Goal: Information Seeking & Learning: Learn about a topic

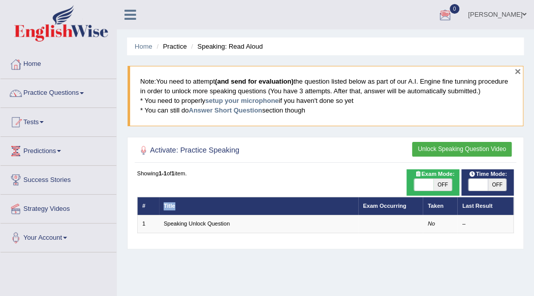
click at [518, 67] on button "×" at bounding box center [517, 71] width 6 height 11
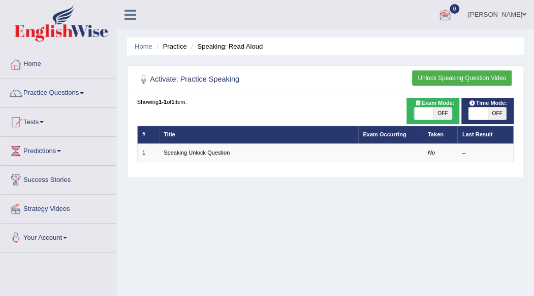
click at [445, 130] on th "Taken" at bounding box center [439, 135] width 35 height 18
click at [79, 93] on link "Practice Questions" at bounding box center [59, 91] width 116 height 25
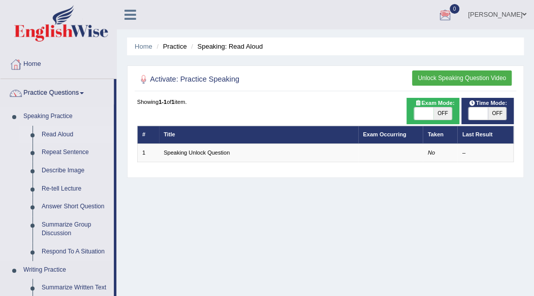
click at [64, 134] on link "Read Aloud" at bounding box center [75, 135] width 77 height 18
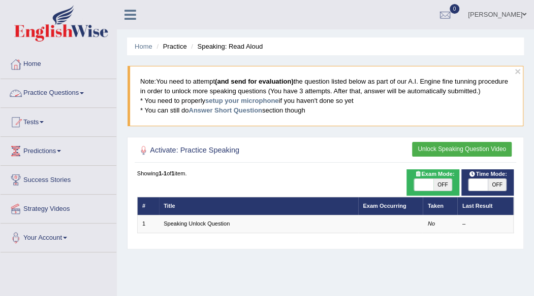
click at [43, 93] on link "Practice Questions" at bounding box center [59, 91] width 116 height 25
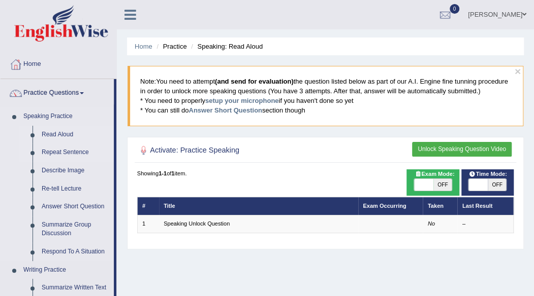
click at [51, 149] on link "Repeat Sentence" at bounding box center [75, 153] width 77 height 18
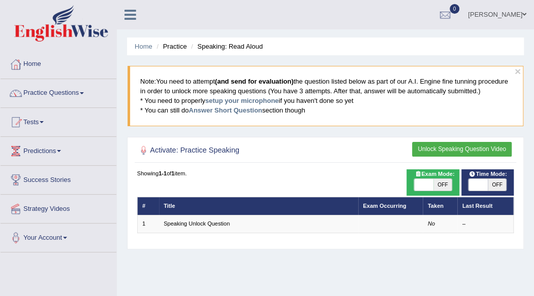
click at [84, 90] on link "Practice Questions" at bounding box center [59, 91] width 116 height 25
click at [84, 90] on link "Practice Questions" at bounding box center [57, 91] width 113 height 25
click at [84, 90] on link "Practice Questions" at bounding box center [59, 91] width 116 height 25
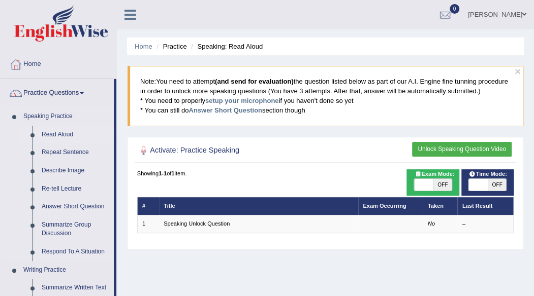
click at [68, 138] on link "Read Aloud" at bounding box center [75, 135] width 77 height 18
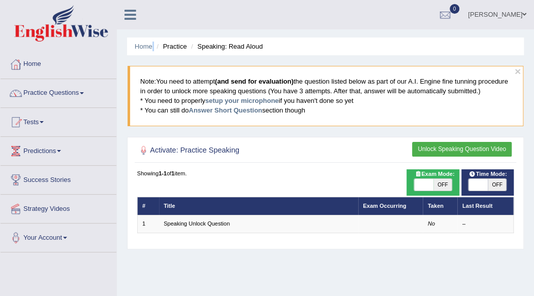
drag, startPoint x: 141, startPoint y: 54, endPoint x: 181, endPoint y: 40, distance: 42.1
click at [181, 40] on ul "Home Practice Speaking: Read Aloud" at bounding box center [325, 47] width 396 height 18
drag, startPoint x: 181, startPoint y: 40, endPoint x: 246, endPoint y: 21, distance: 67.5
click at [246, 21] on div "Toggle navigation Home Practice Questions Speaking Practice Read Aloud Repeat S…" at bounding box center [267, 264] width 534 height 528
click at [83, 93] on span at bounding box center [82, 93] width 4 height 2
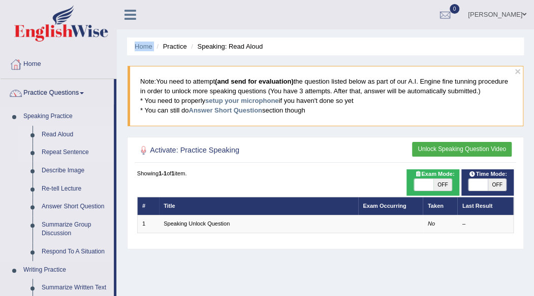
click at [67, 152] on link "Repeat Sentence" at bounding box center [75, 153] width 77 height 18
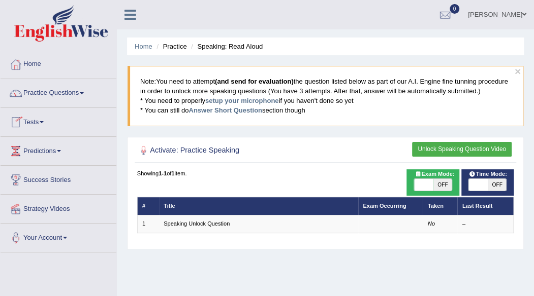
click at [43, 119] on link "Tests" at bounding box center [59, 120] width 116 height 25
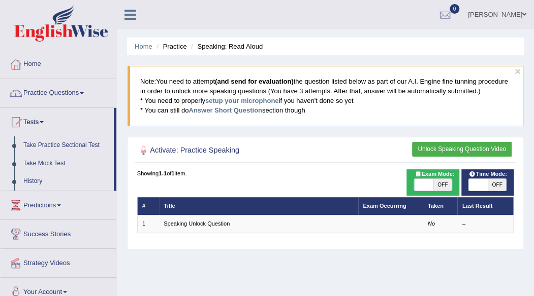
click at [83, 91] on link "Practice Questions" at bounding box center [59, 91] width 116 height 25
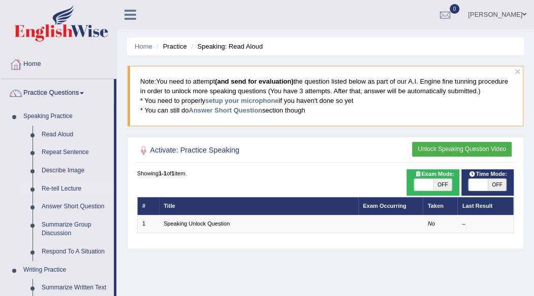
click at [75, 187] on link "Re-tell Lecture" at bounding box center [75, 189] width 77 height 18
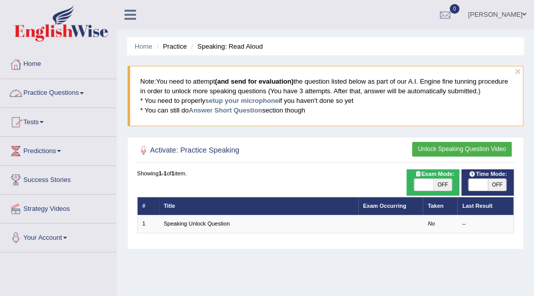
click at [84, 92] on span at bounding box center [82, 93] width 4 height 2
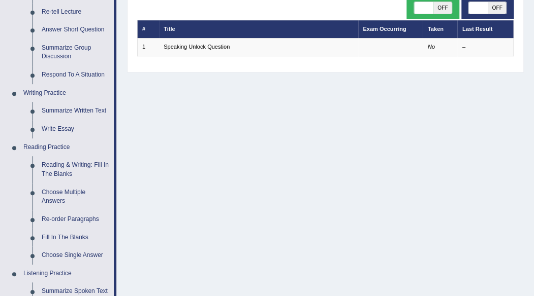
scroll to position [183, 0]
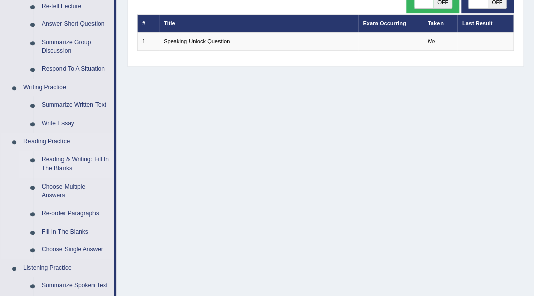
click at [74, 162] on link "Reading & Writing: Fill In The Blanks" at bounding box center [75, 164] width 77 height 27
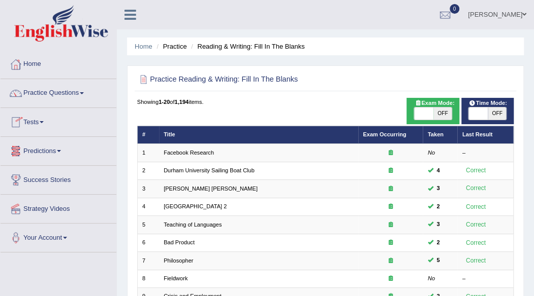
click at [163, 138] on th "Title" at bounding box center [258, 135] width 199 height 18
click at [177, 137] on th "Title" at bounding box center [258, 135] width 199 height 18
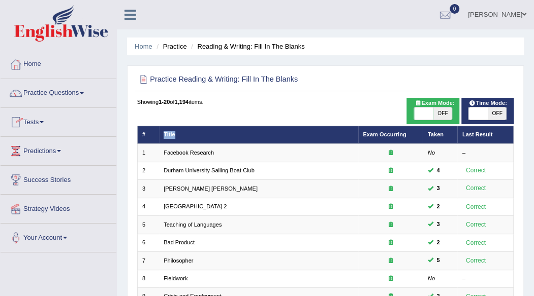
click at [48, 117] on link "Tests" at bounding box center [59, 120] width 116 height 25
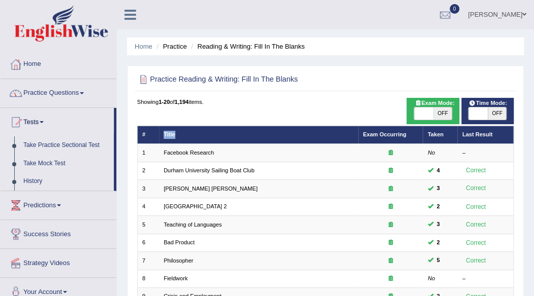
click at [83, 91] on link "Practice Questions" at bounding box center [59, 91] width 116 height 25
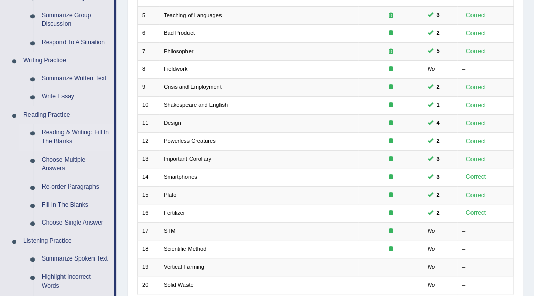
scroll to position [223, 0]
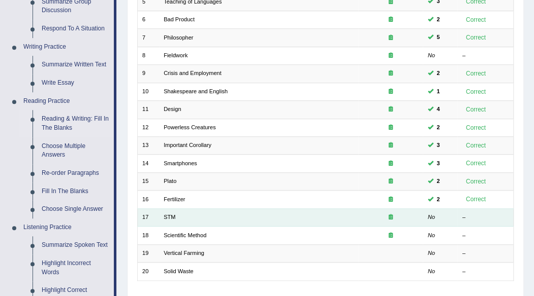
click at [282, 217] on td "STM" at bounding box center [258, 218] width 199 height 18
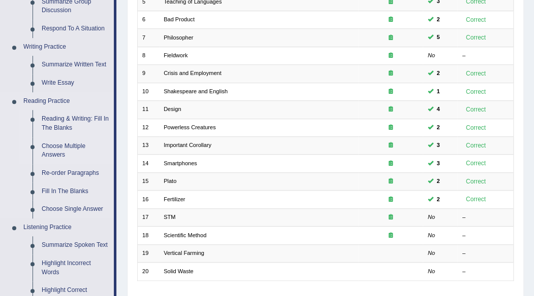
click at [74, 147] on link "Choose Multiple Answers" at bounding box center [75, 151] width 77 height 27
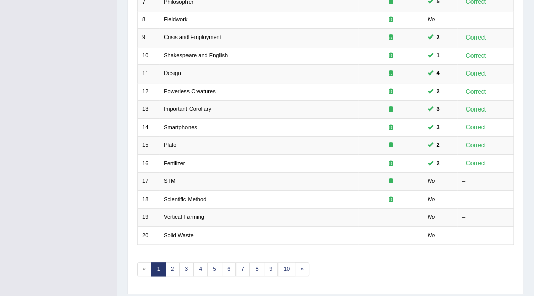
scroll to position [286, 0]
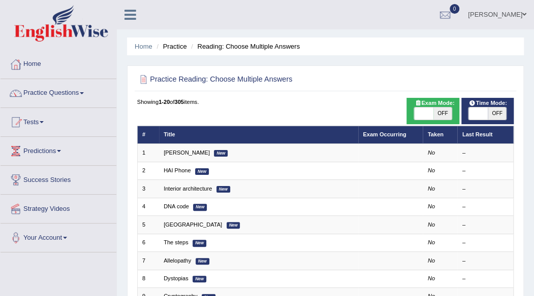
click at [179, 137] on th "Title" at bounding box center [258, 135] width 199 height 18
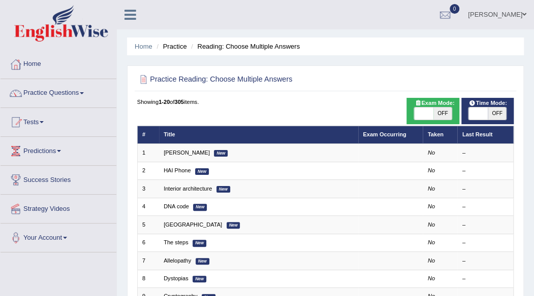
click at [182, 52] on ul "Home Practice Reading: Choose Multiple Answers" at bounding box center [325, 47] width 396 height 18
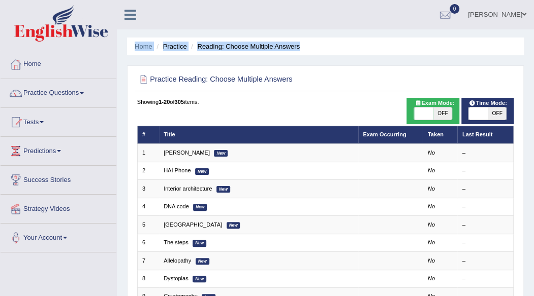
click at [182, 52] on ul "Home Practice Reading: Choose Multiple Answers" at bounding box center [325, 47] width 396 height 18
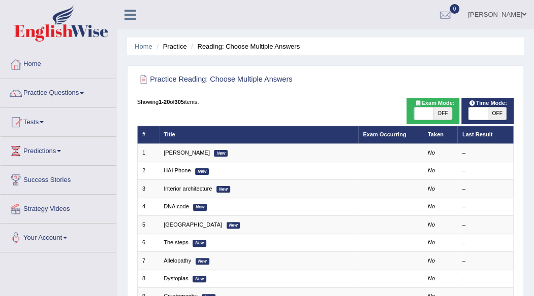
click at [182, 52] on ul "Home Practice Reading: Choose Multiple Answers" at bounding box center [325, 47] width 396 height 18
click at [477, 110] on span at bounding box center [477, 114] width 19 height 12
click at [477, 110] on span at bounding box center [478, 114] width 19 height 12
click at [477, 110] on span at bounding box center [477, 114] width 19 height 12
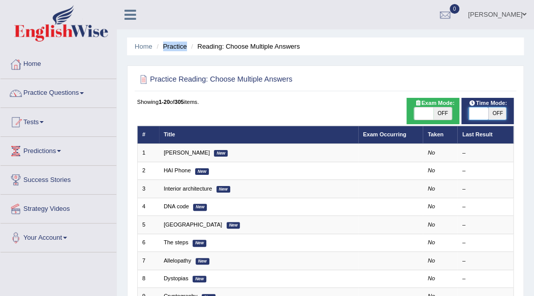
click at [477, 110] on span at bounding box center [478, 114] width 19 height 12
checkbox input "false"
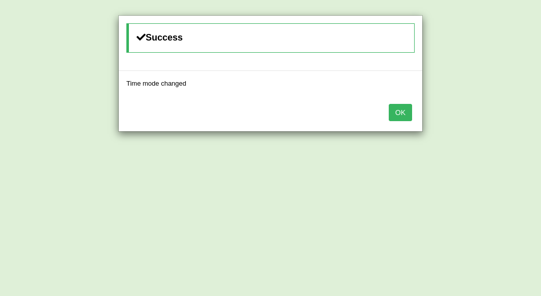
click at [406, 111] on button "OK" at bounding box center [400, 112] width 23 height 17
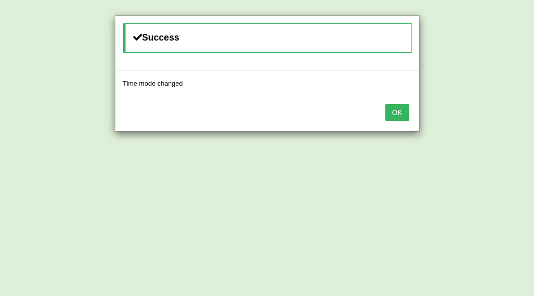
click at [406, 111] on button "OK" at bounding box center [396, 112] width 23 height 17
click at [394, 112] on button "OK" at bounding box center [396, 112] width 23 height 17
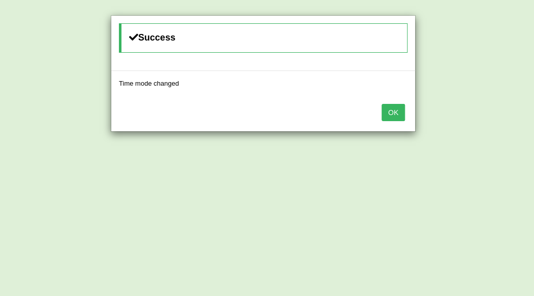
click at [409, 61] on div "Success" at bounding box center [263, 43] width 304 height 55
click at [394, 109] on button "OK" at bounding box center [392, 112] width 23 height 17
click at [394, 109] on div "OK" at bounding box center [263, 114] width 304 height 36
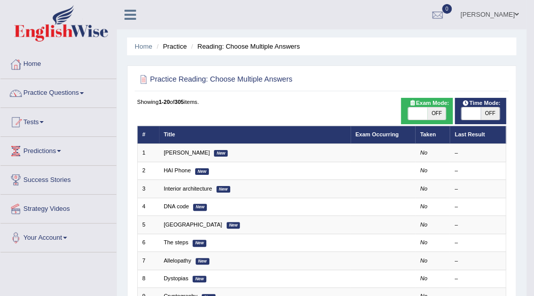
click at [394, 109] on body "Toggle navigation Home Practice Questions Speaking Practice Read Aloud Repeat S…" at bounding box center [267, 148] width 534 height 296
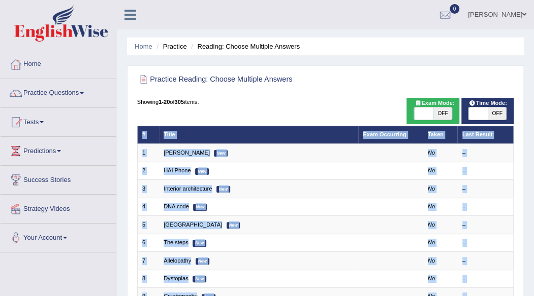
click at [223, 133] on th "Title" at bounding box center [258, 135] width 199 height 18
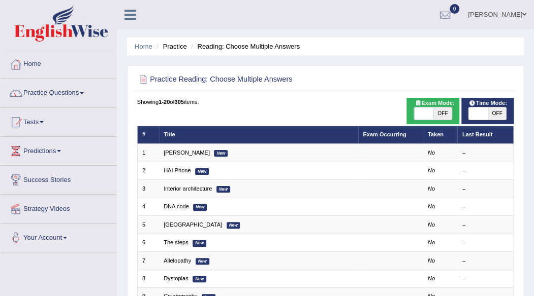
click at [223, 133] on th "Title" at bounding box center [258, 135] width 199 height 18
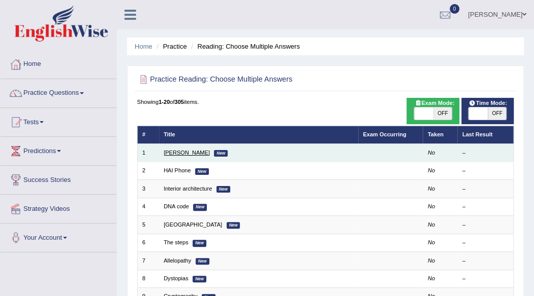
click at [190, 152] on link "[PERSON_NAME]" at bounding box center [186, 153] width 46 height 6
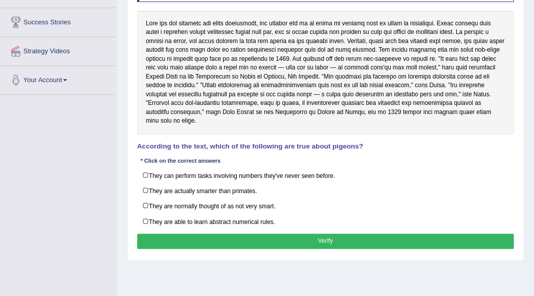
scroll to position [162, 0]
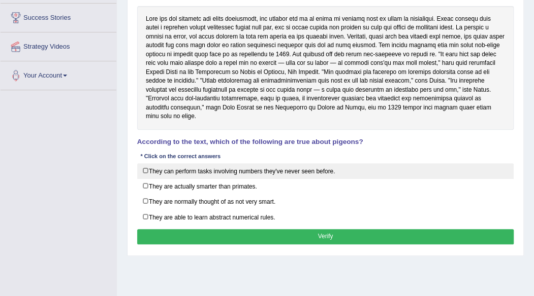
click at [146, 163] on label "They can perform tasks involving numbers they've never seen before." at bounding box center [325, 171] width 377 height 16
checkbox input "true"
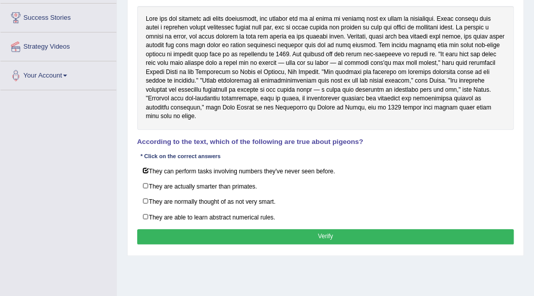
click at [255, 229] on button "Verify" at bounding box center [325, 236] width 377 height 15
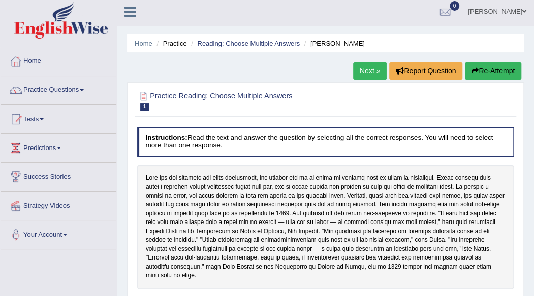
scroll to position [0, 0]
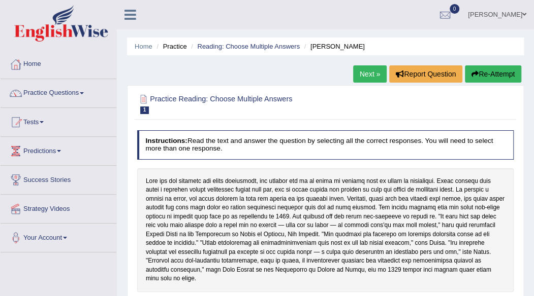
click at [501, 72] on button "Re-Attempt" at bounding box center [493, 73] width 56 height 17
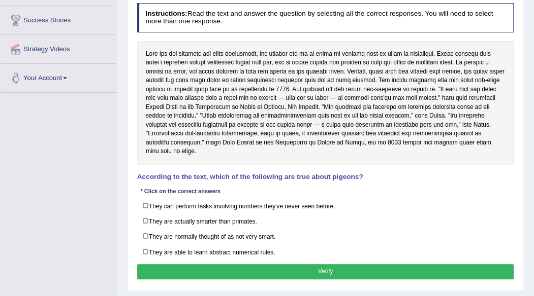
scroll to position [183, 0]
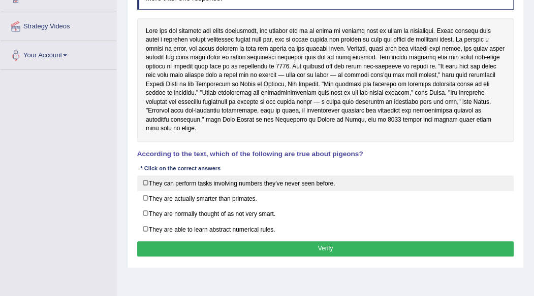
click at [145, 176] on label "They can perform tasks involving numbers they've never seen before." at bounding box center [325, 184] width 377 height 16
checkbox input "true"
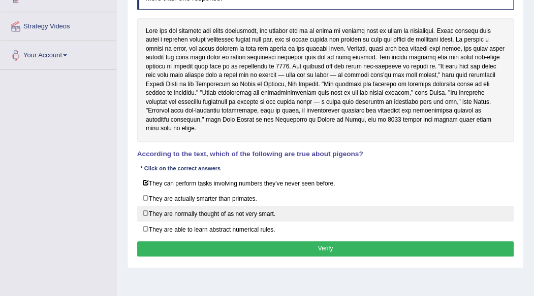
click at [144, 206] on label "They are normally thought of as not very smart." at bounding box center [325, 214] width 377 height 16
checkbox input "true"
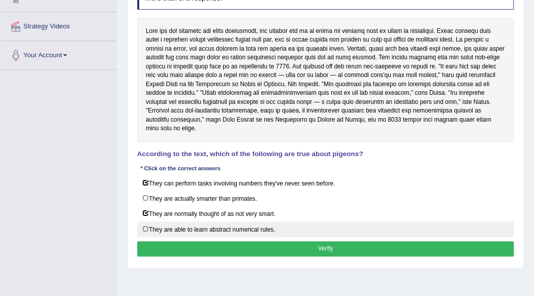
click at [146, 222] on label "They are able to learn abstract numerical rules." at bounding box center [325, 230] width 377 height 16
checkbox input "true"
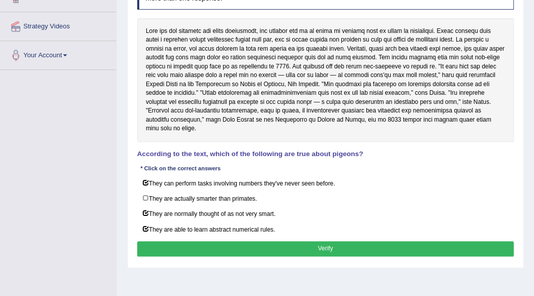
click at [169, 242] on button "Verify" at bounding box center [325, 249] width 377 height 15
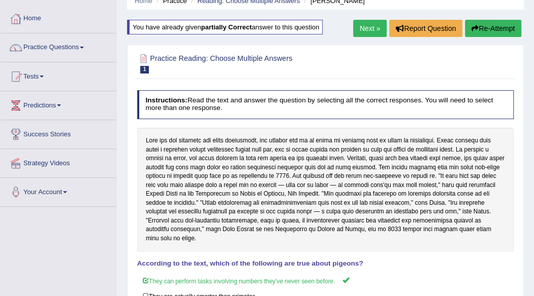
scroll to position [41, 0]
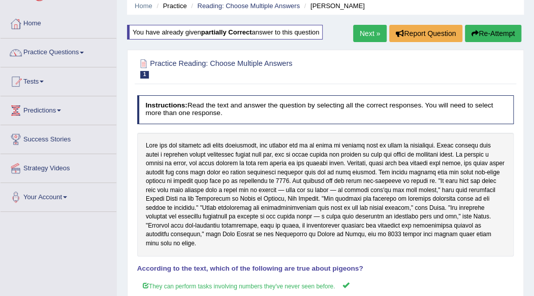
click at [365, 32] on link "Next »" at bounding box center [370, 33] width 34 height 17
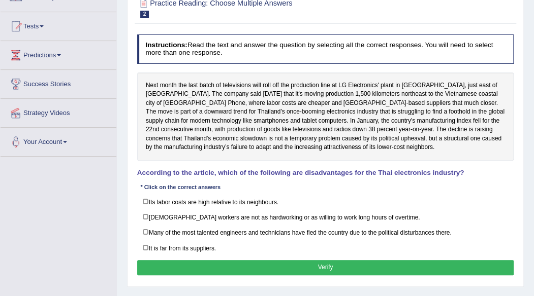
scroll to position [101, 0]
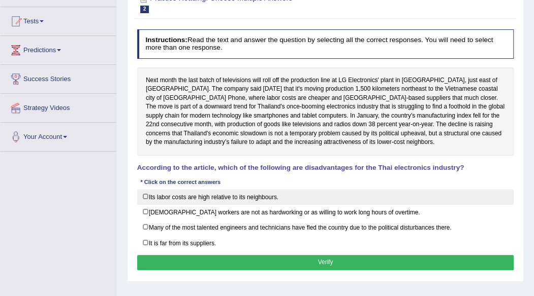
click at [144, 192] on label "Its labor costs are high relative to its neighbours." at bounding box center [325, 197] width 377 height 16
checkbox input "true"
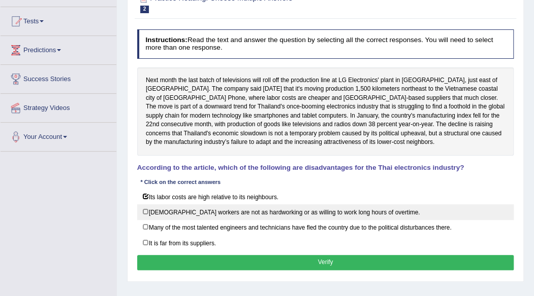
click at [145, 210] on label "Thai workers are not as hardworking or as willing to work long hours of overtim…" at bounding box center [325, 213] width 377 height 16
checkbox input "true"
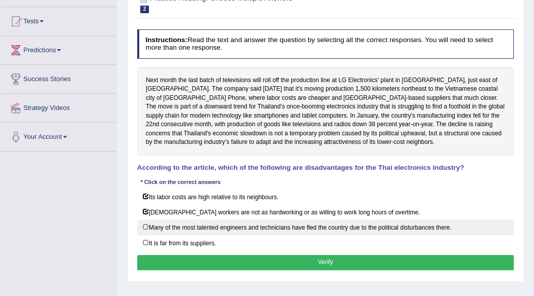
click at [149, 223] on label "Many of the most talented engineers and technicians have fled the country due t…" at bounding box center [325, 228] width 377 height 16
checkbox input "true"
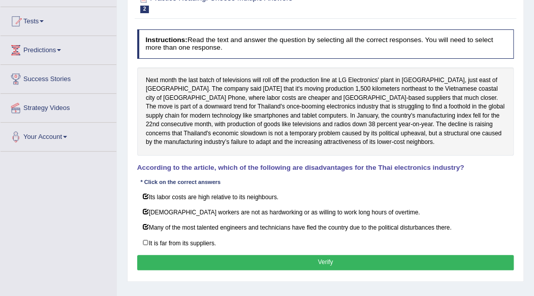
click at [174, 255] on button "Verify" at bounding box center [325, 262] width 377 height 15
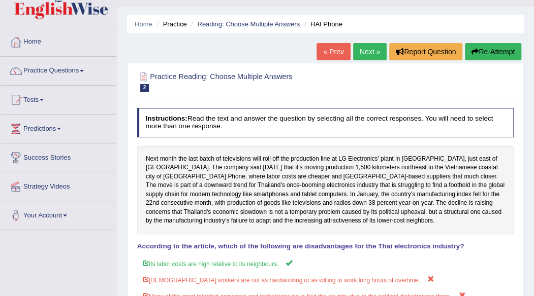
scroll to position [22, 0]
click at [476, 50] on button "Re-Attempt" at bounding box center [493, 52] width 56 height 17
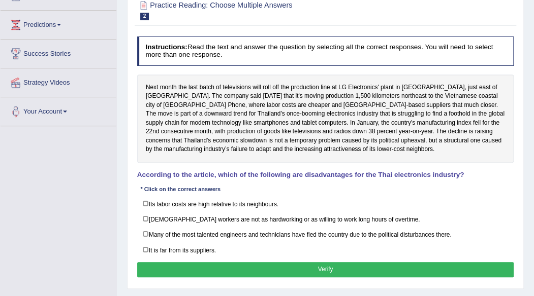
scroll to position [127, 0]
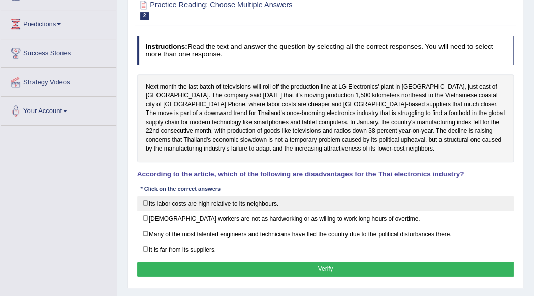
click at [147, 199] on label "Its labor costs are high relative to its neighbours." at bounding box center [325, 204] width 377 height 16
checkbox input "true"
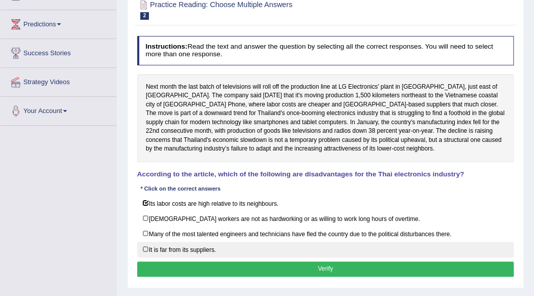
click at [143, 245] on label "It is far from its suppliers." at bounding box center [325, 250] width 377 height 16
checkbox input "true"
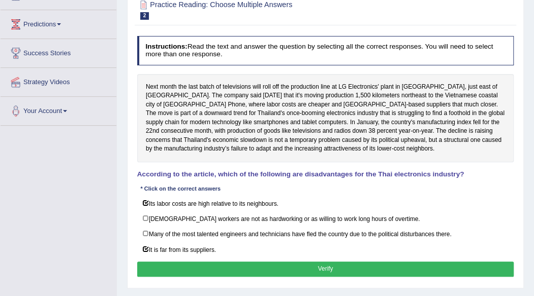
click at [238, 266] on button "Verify" at bounding box center [325, 269] width 377 height 15
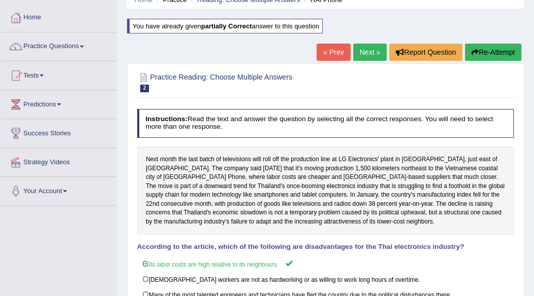
scroll to position [45, 0]
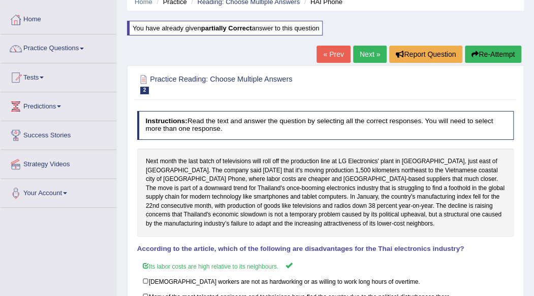
click at [370, 52] on link "Next »" at bounding box center [370, 54] width 34 height 17
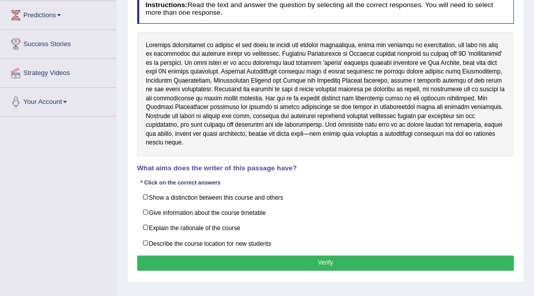
scroll to position [149, 0]
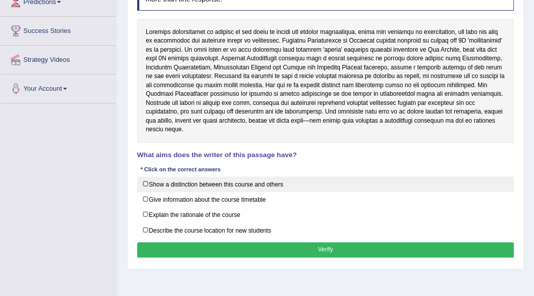
click at [197, 186] on label "Show a distinction between this course and others" at bounding box center [325, 185] width 377 height 16
checkbox input "true"
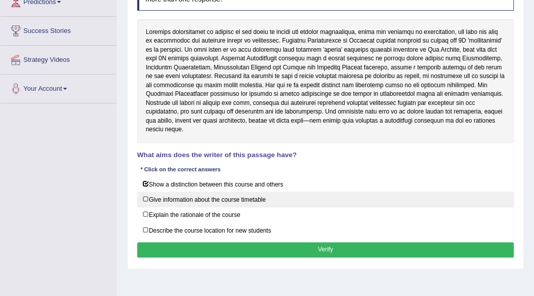
click at [169, 193] on label "Give information about the course timetable" at bounding box center [325, 200] width 377 height 16
checkbox input "true"
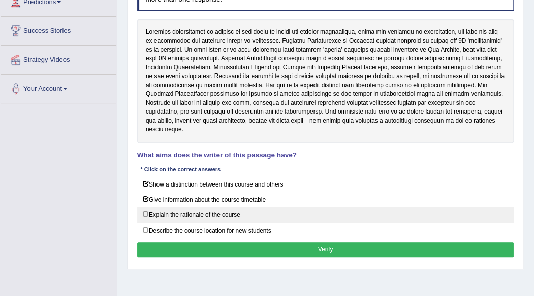
click at [148, 211] on label "Explain the rationale of the course" at bounding box center [325, 215] width 377 height 16
checkbox input "true"
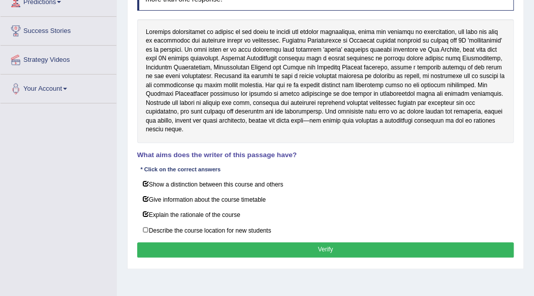
click at [229, 243] on button "Verify" at bounding box center [325, 250] width 377 height 15
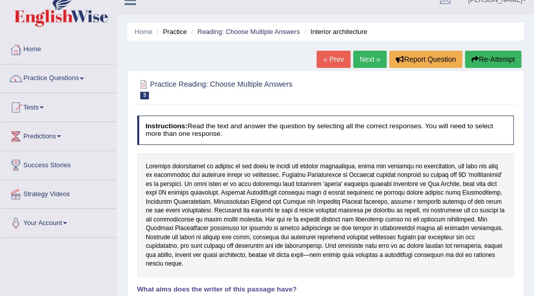
scroll to position [14, 0]
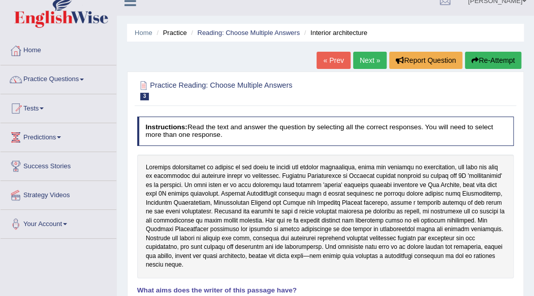
click at [500, 56] on button "Re-Attempt" at bounding box center [493, 60] width 56 height 17
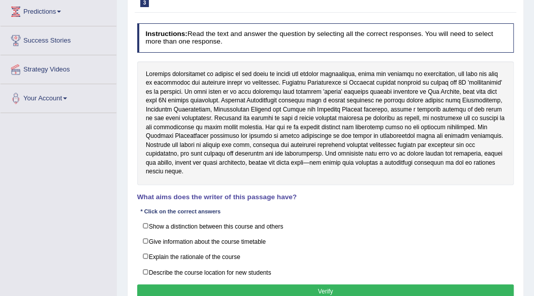
scroll to position [140, 0]
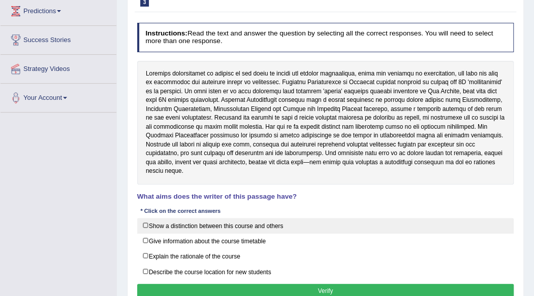
click at [175, 222] on label "Show a distinction between this course and others" at bounding box center [325, 226] width 377 height 16
checkbox input "true"
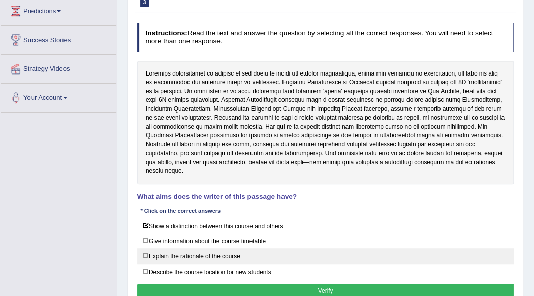
click at [160, 252] on label "Explain the rationale of the course" at bounding box center [325, 257] width 377 height 16
checkbox input "true"
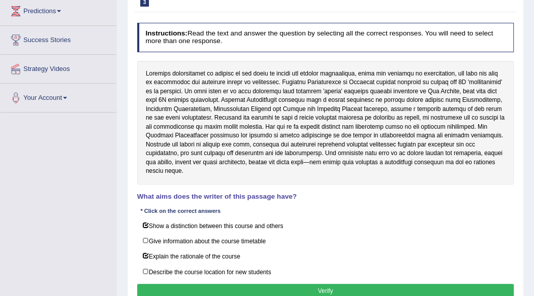
click at [223, 286] on button "Verify" at bounding box center [325, 291] width 377 height 15
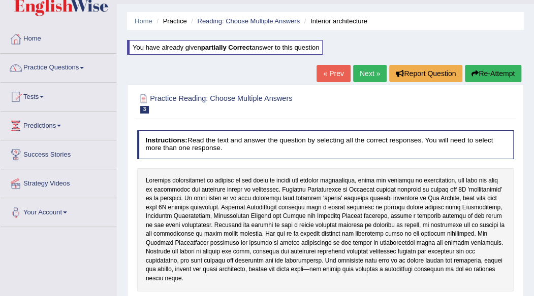
scroll to position [0, 0]
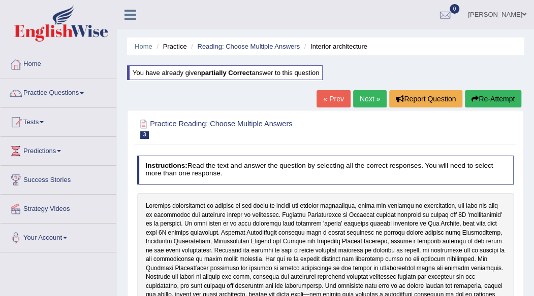
click at [368, 98] on link "Next »" at bounding box center [370, 98] width 34 height 17
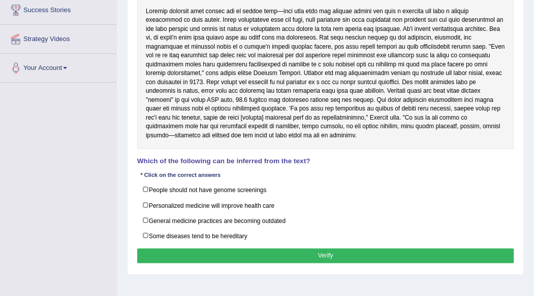
scroll to position [171, 0]
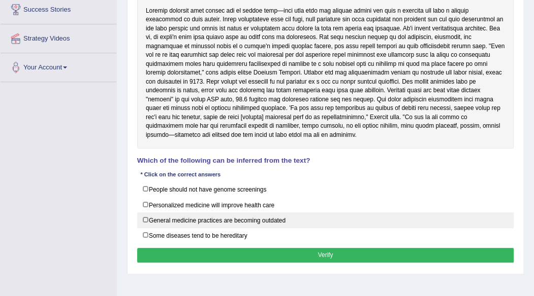
click at [144, 217] on label "General medicine practices are becoming outdated" at bounding box center [325, 221] width 377 height 16
checkbox input "true"
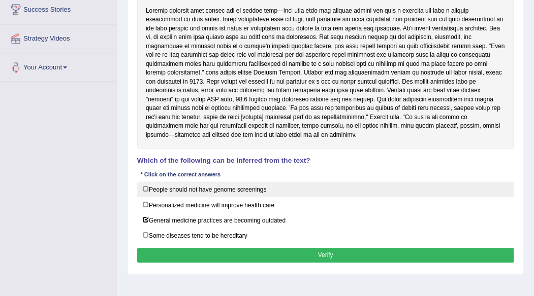
click at [147, 188] on label "People should not have genome screenings" at bounding box center [325, 190] width 377 height 16
checkbox input "true"
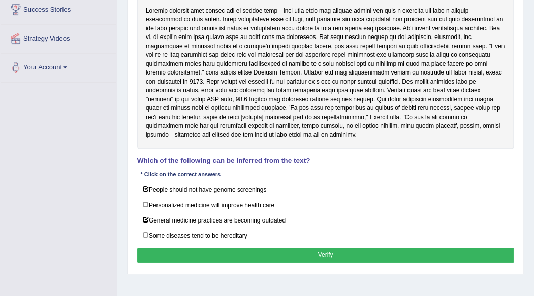
click at [216, 248] on button "Verify" at bounding box center [325, 255] width 377 height 15
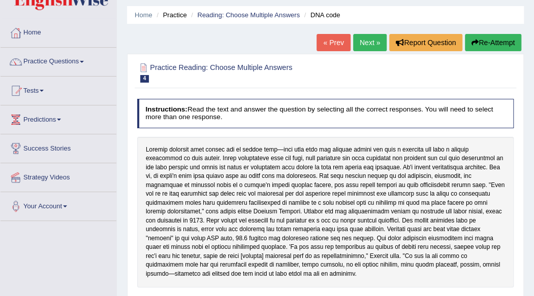
scroll to position [29, 0]
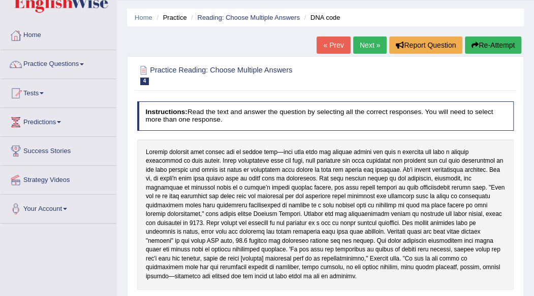
click at [482, 45] on button "Re-Attempt" at bounding box center [493, 45] width 56 height 17
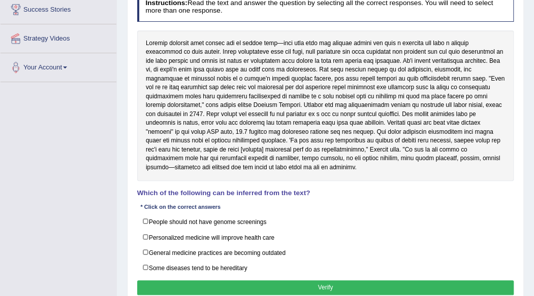
scroll to position [172, 0]
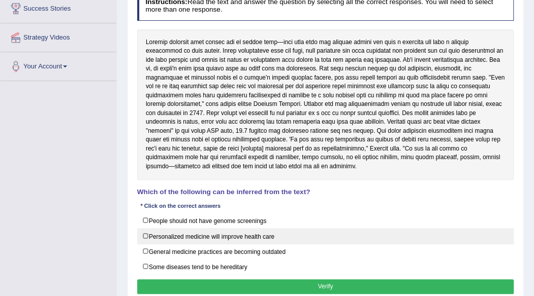
click at [148, 233] on label "Personalized medicine will improve health care" at bounding box center [325, 236] width 377 height 16
checkbox input "true"
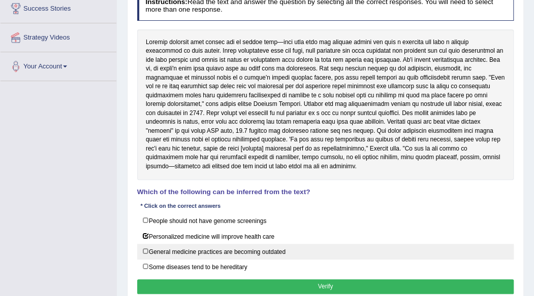
click at [144, 248] on label "General medicine practices are becoming outdated" at bounding box center [325, 252] width 377 height 16
checkbox input "true"
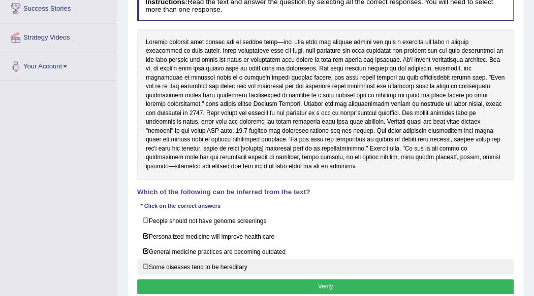
click at [140, 261] on label "Some diseases tend to be hereditary" at bounding box center [325, 267] width 377 height 16
checkbox input "true"
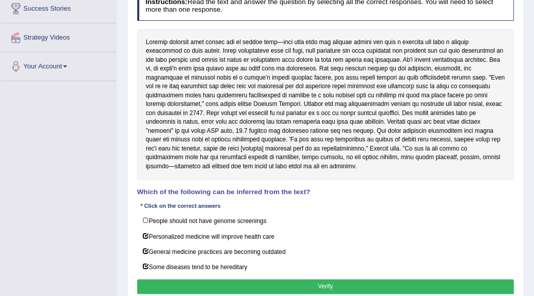
click at [219, 280] on button "Verify" at bounding box center [325, 287] width 377 height 15
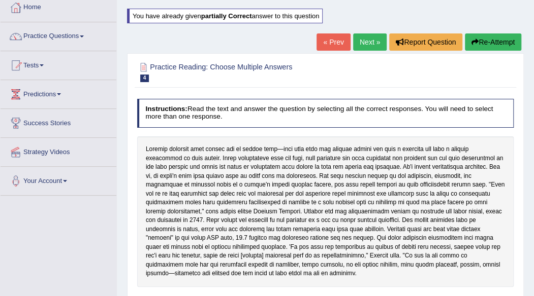
scroll to position [56, 0]
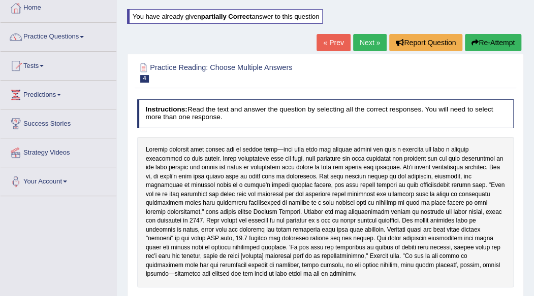
click at [367, 40] on link "Next »" at bounding box center [370, 42] width 34 height 17
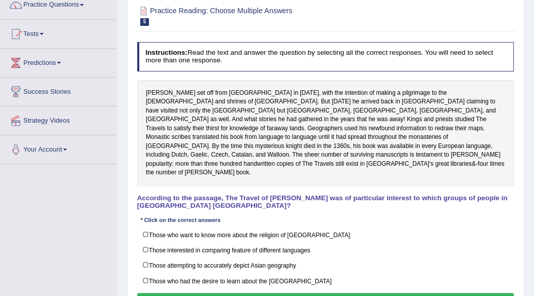
scroll to position [92, 0]
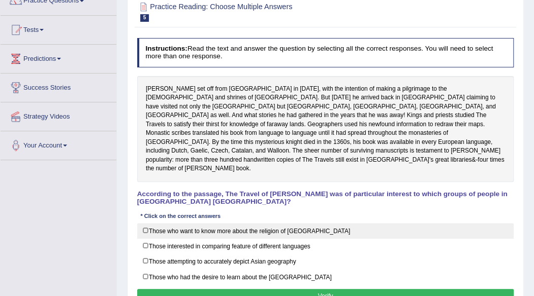
click at [149, 223] on label "Those who want to know more about the religion of [GEOGRAPHIC_DATA]" at bounding box center [325, 231] width 377 height 16
checkbox input "true"
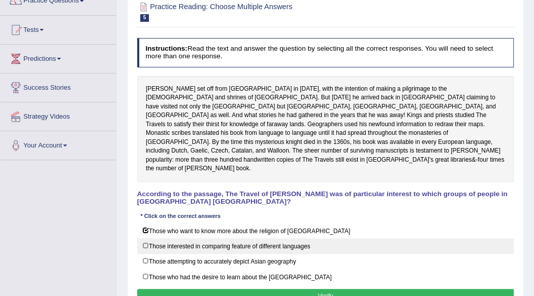
click at [145, 239] on label "Those interested in comparing feature of different languages" at bounding box center [325, 247] width 377 height 16
checkbox input "true"
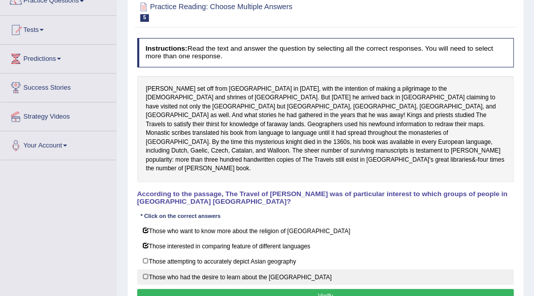
click at [144, 270] on label "Those who had the desire to learn about the [GEOGRAPHIC_DATA]" at bounding box center [325, 278] width 377 height 16
checkbox input "true"
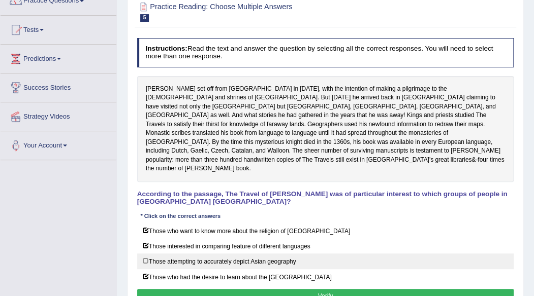
click at [147, 254] on label "Those attempting to accurately depict Asian geography" at bounding box center [325, 262] width 377 height 16
checkbox input "true"
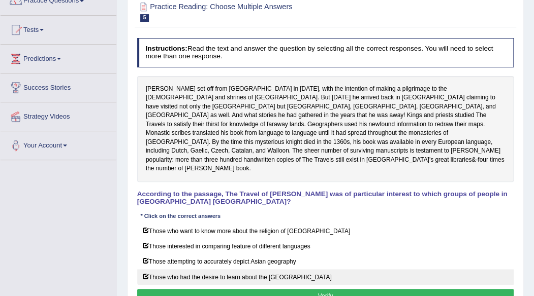
click at [146, 270] on label "Those who had the desire to learn about the [GEOGRAPHIC_DATA]" at bounding box center [325, 278] width 377 height 16
checkbox input "false"
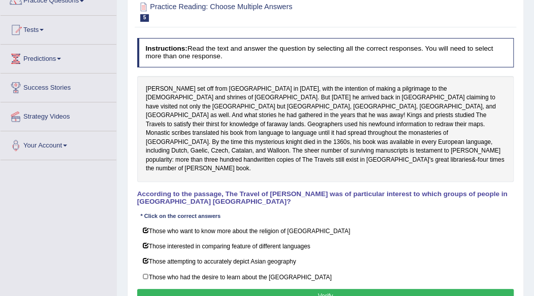
click at [185, 289] on button "Verify" at bounding box center [325, 296] width 377 height 15
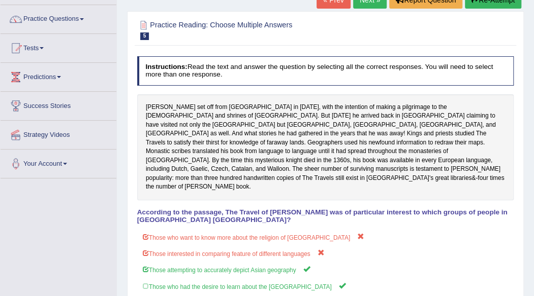
scroll to position [0, 0]
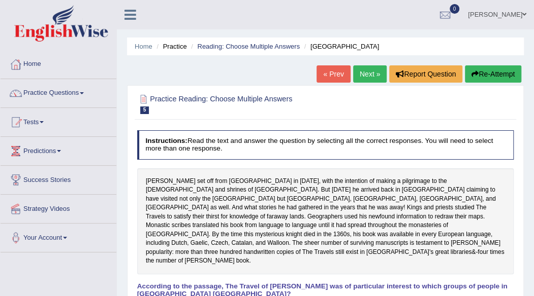
click at [480, 72] on button "Re-Attempt" at bounding box center [493, 73] width 56 height 17
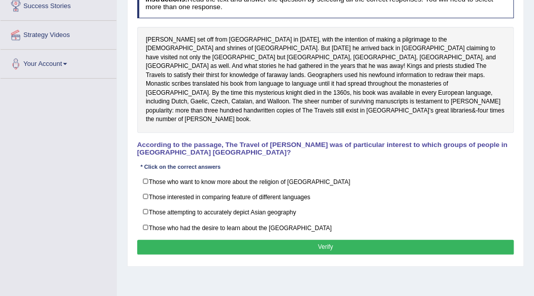
scroll to position [175, 0]
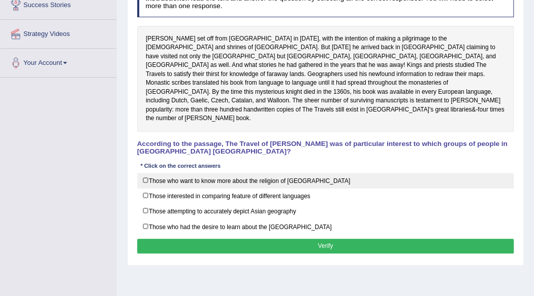
click at [143, 173] on label "Those who want to know more about the religion of [GEOGRAPHIC_DATA]" at bounding box center [325, 181] width 377 height 16
checkbox input "true"
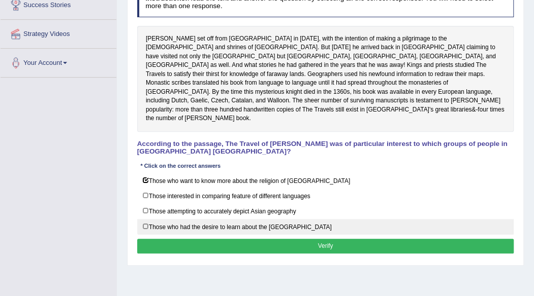
click at [148, 219] on label "Those who had the desire to learn about the [GEOGRAPHIC_DATA]" at bounding box center [325, 227] width 377 height 16
checkbox input "true"
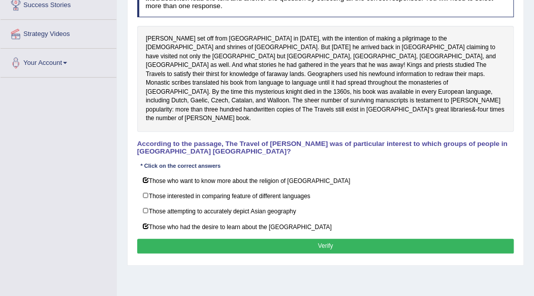
click at [192, 239] on button "Verify" at bounding box center [325, 246] width 377 height 15
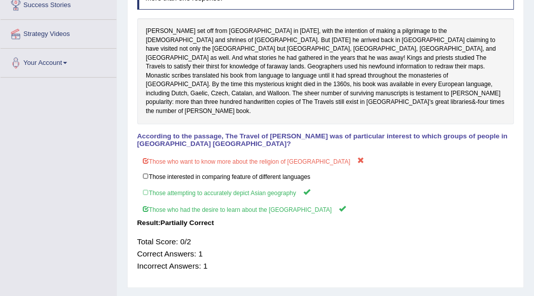
click at [200, 232] on div "Total Score: 0/2 Correct Answers: 1 Incorrect Answers: 1" at bounding box center [325, 254] width 377 height 45
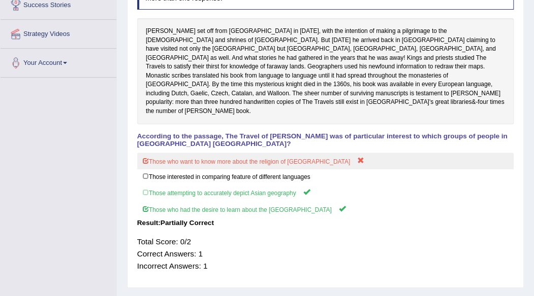
drag, startPoint x: 200, startPoint y: 217, endPoint x: 284, endPoint y: 141, distance: 112.9
click at [284, 141] on div "Instructions: Read the text and answer the question by selecting all the correc…" at bounding box center [325, 130] width 381 height 308
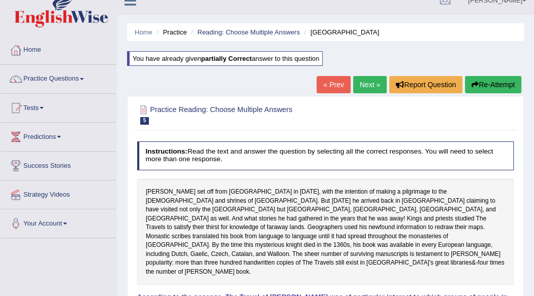
scroll to position [14, 0]
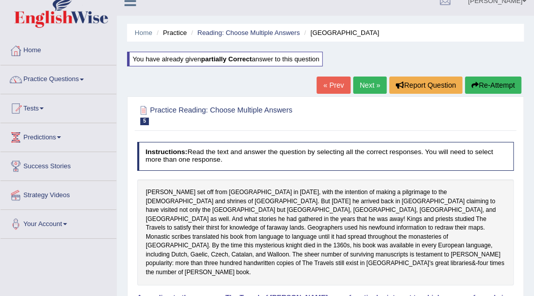
click at [506, 83] on button "Re-Attempt" at bounding box center [493, 85] width 56 height 17
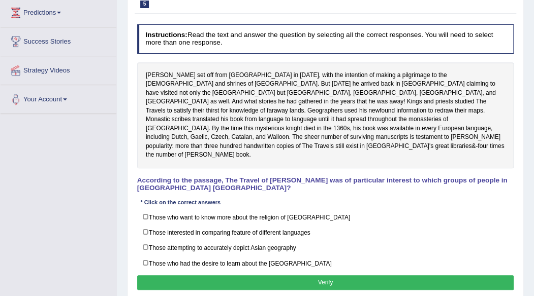
scroll to position [139, 0]
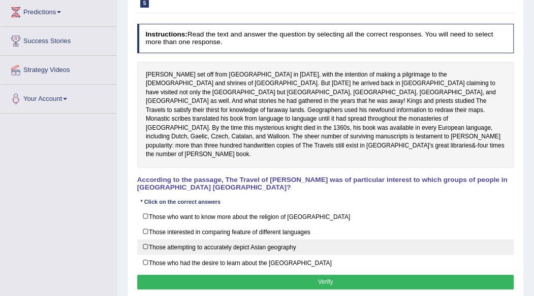
click at [156, 240] on label "Those attempting to accurately depict Asian geography" at bounding box center [325, 248] width 377 height 16
checkbox input "true"
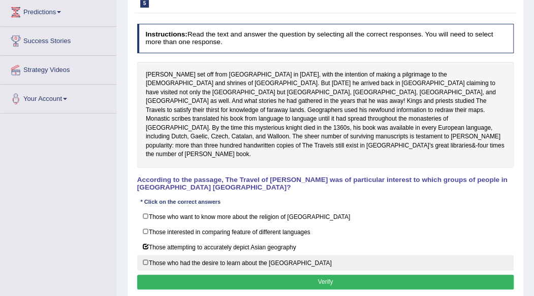
click at [149, 255] on label "Those who had the desire to learn about the [GEOGRAPHIC_DATA]" at bounding box center [325, 263] width 377 height 16
checkbox input "true"
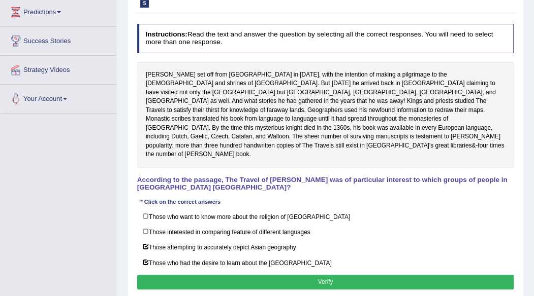
click at [165, 275] on button "Verify" at bounding box center [325, 282] width 377 height 15
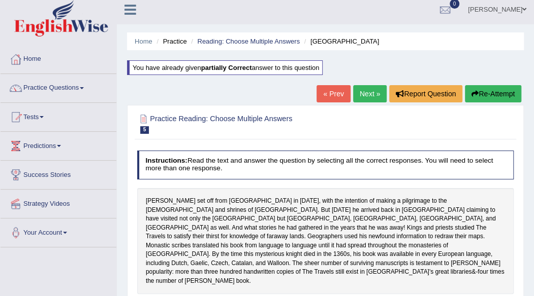
scroll to position [0, 0]
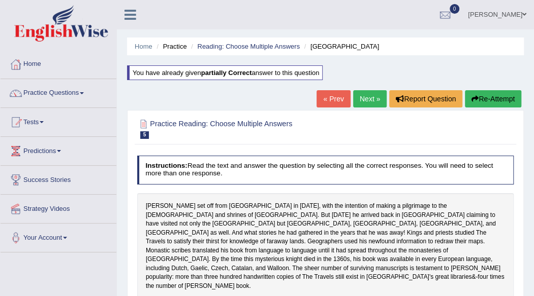
click at [362, 98] on link "Next »" at bounding box center [370, 98] width 34 height 17
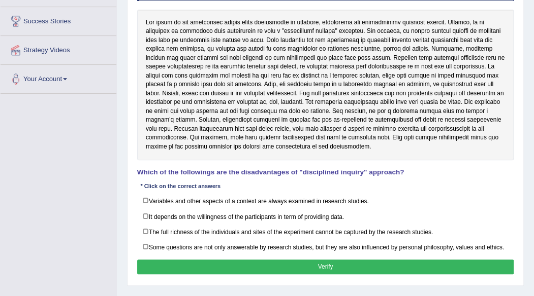
scroll to position [159, 0]
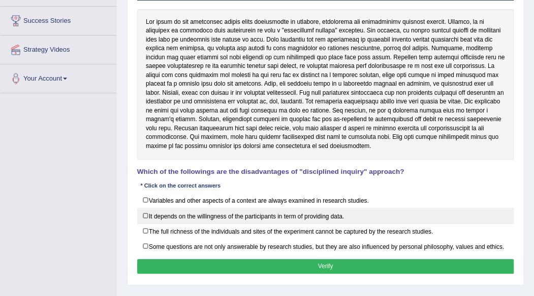
click at [143, 215] on label "It depends on the willingness of the participants in term of providing data." at bounding box center [325, 216] width 377 height 16
checkbox input "true"
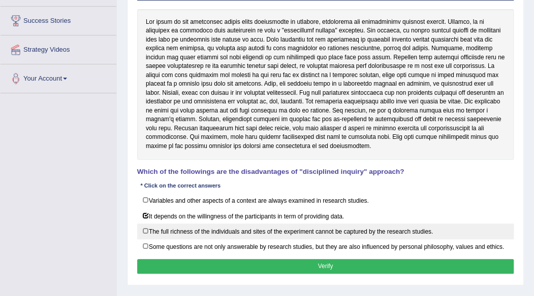
click at [145, 228] on label "The full richness of the individuals and sites of the experiment cannot be capt…" at bounding box center [325, 232] width 377 height 16
checkbox input "true"
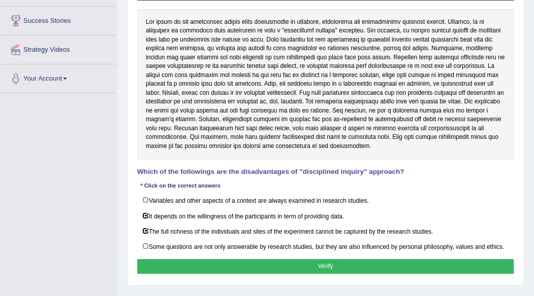
click at [428, 264] on button "Verify" at bounding box center [325, 266] width 377 height 15
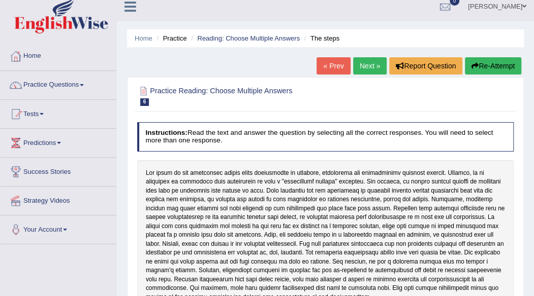
scroll to position [0, 0]
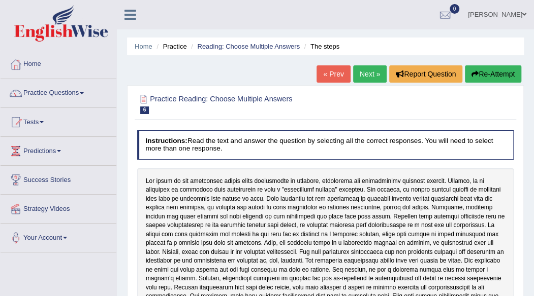
click at [370, 70] on link "Next »" at bounding box center [370, 73] width 34 height 17
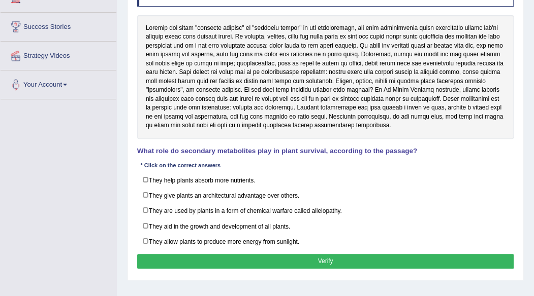
scroll to position [154, 0]
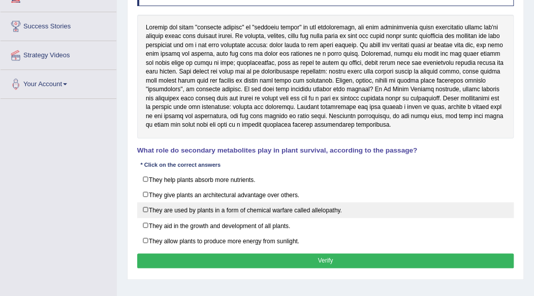
click at [236, 206] on label "They are used by plants in a form of chemical warfare called allelopathy." at bounding box center [325, 211] width 377 height 16
checkbox input "true"
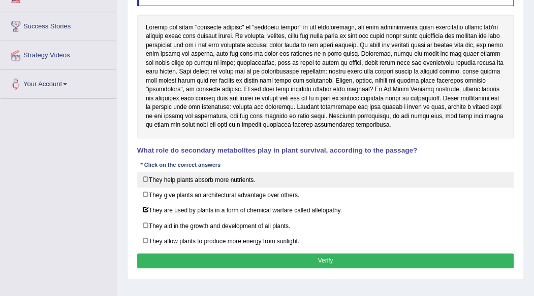
click at [243, 181] on label "They help plants absorb more nutrients." at bounding box center [325, 180] width 377 height 16
checkbox input "true"
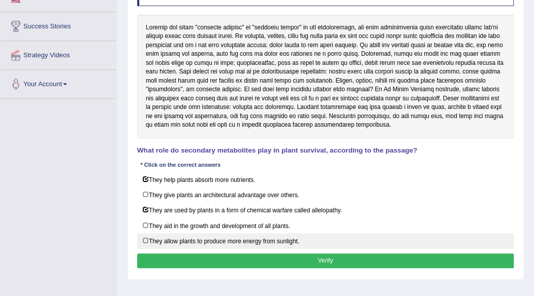
click at [218, 239] on label "They allow plants to produce more energy from sunlight." at bounding box center [325, 242] width 377 height 16
checkbox input "true"
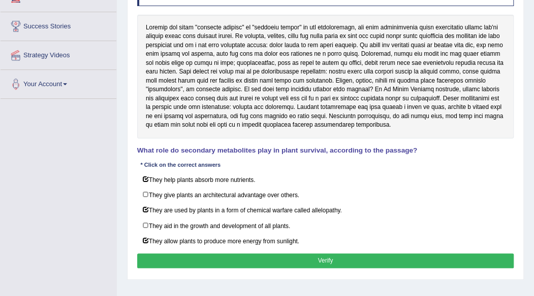
click at [229, 254] on button "Verify" at bounding box center [325, 261] width 377 height 15
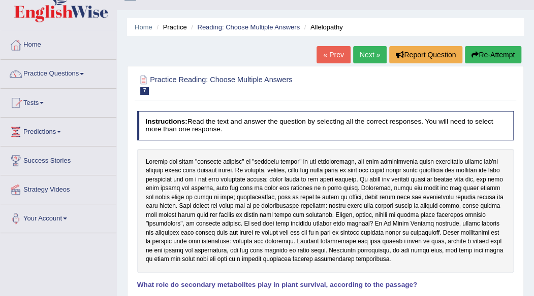
scroll to position [0, 0]
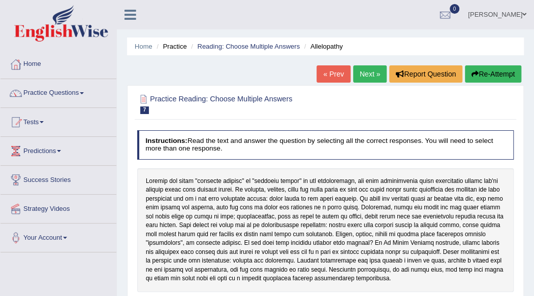
click at [490, 75] on button "Re-Attempt" at bounding box center [493, 73] width 56 height 17
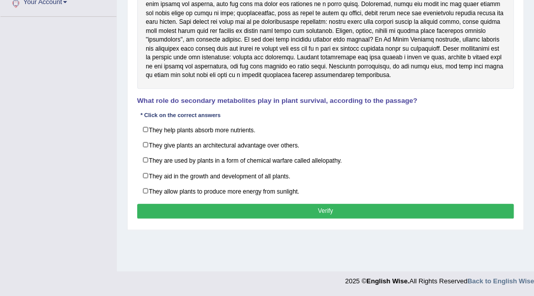
scroll to position [237, 0]
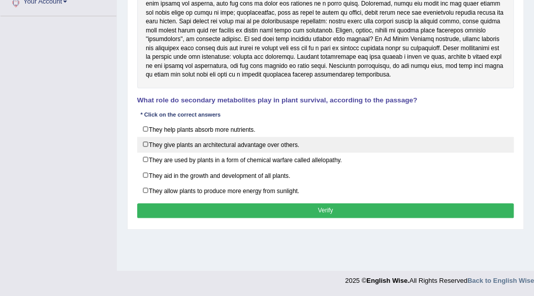
click at [143, 142] on label "They give plants an architectural advantage over others." at bounding box center [325, 145] width 377 height 16
checkbox input "true"
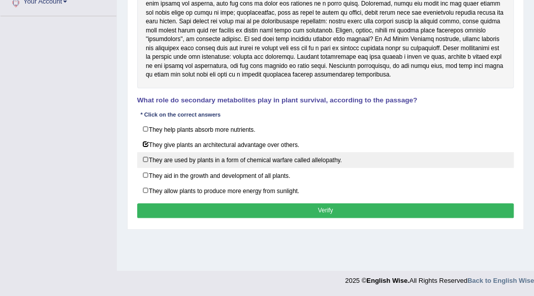
click at [139, 154] on label "They are used by plants in a form of chemical warfare called allelopathy." at bounding box center [325, 160] width 377 height 16
checkbox input "true"
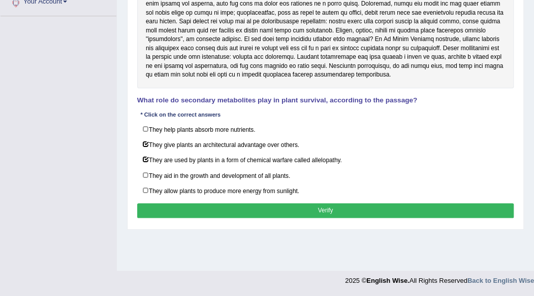
click at [228, 205] on button "Verify" at bounding box center [325, 211] width 377 height 15
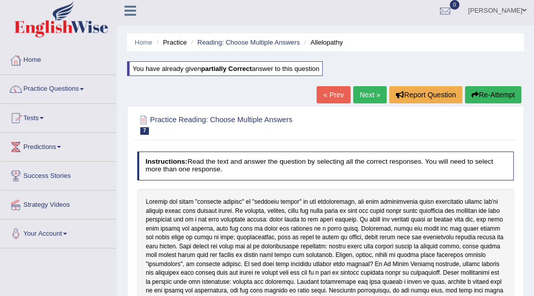
scroll to position [0, 0]
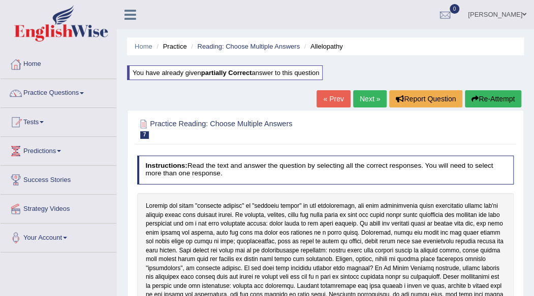
click at [503, 89] on div "Home Practice Reading: Choose Multiple Answers Allelopathy You have already giv…" at bounding box center [325, 254] width 417 height 508
drag, startPoint x: 503, startPoint y: 89, endPoint x: 504, endPoint y: 95, distance: 6.6
click at [504, 95] on div "Home Practice Reading: Choose Multiple Answers Allelopathy You have already giv…" at bounding box center [325, 254] width 417 height 508
click at [504, 95] on button "Re-Attempt" at bounding box center [493, 98] width 56 height 17
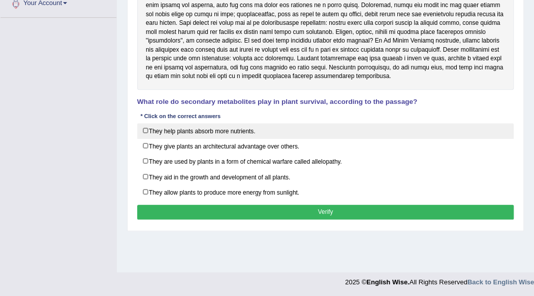
scroll to position [236, 0]
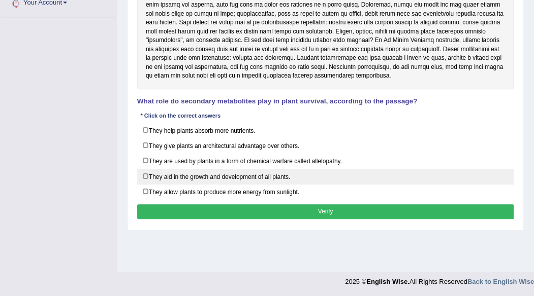
click at [195, 170] on label "They aid in the growth and development of all plants." at bounding box center [325, 177] width 377 height 16
checkbox input "true"
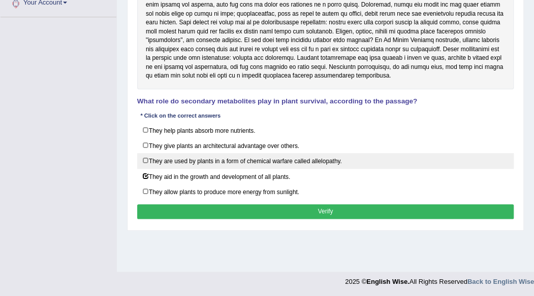
click at [195, 161] on label "They are used by plants in a form of chemical warfare called allelopathy." at bounding box center [325, 161] width 377 height 16
checkbox input "true"
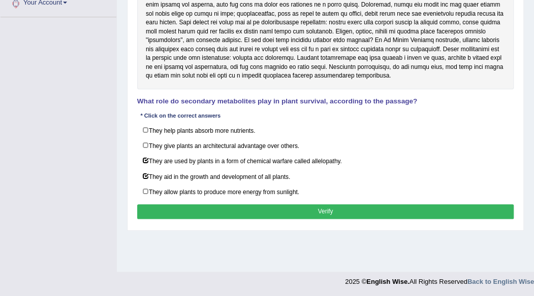
click at [210, 205] on button "Verify" at bounding box center [325, 212] width 377 height 15
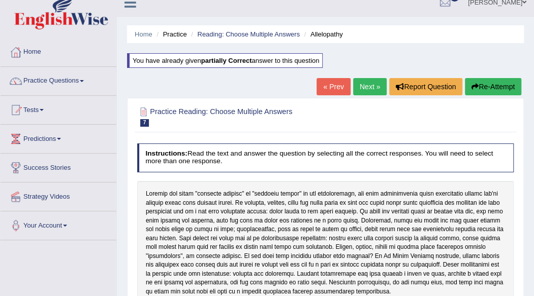
scroll to position [0, 0]
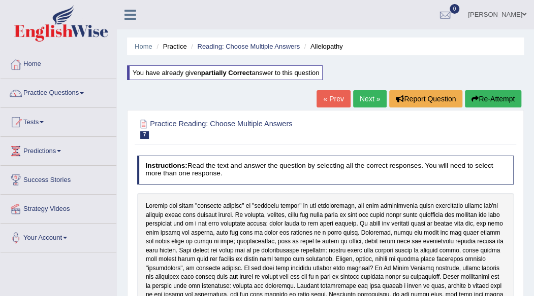
click at [363, 95] on link "Next »" at bounding box center [370, 98] width 34 height 17
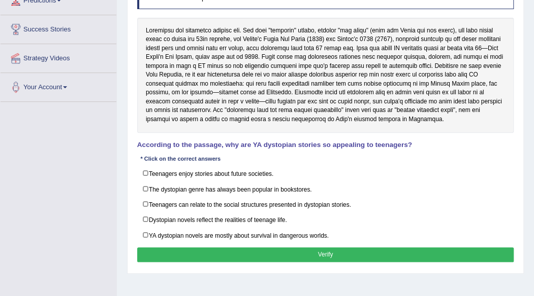
scroll to position [150, 0]
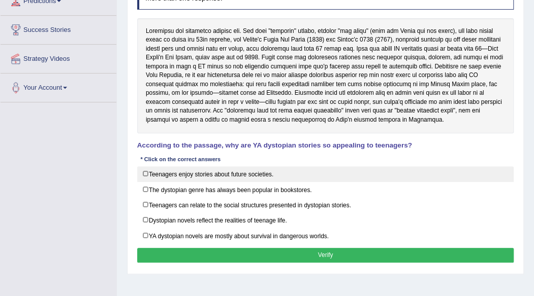
click at [259, 169] on label "Teenagers enjoy stories about future societies." at bounding box center [325, 175] width 377 height 16
checkbox input "true"
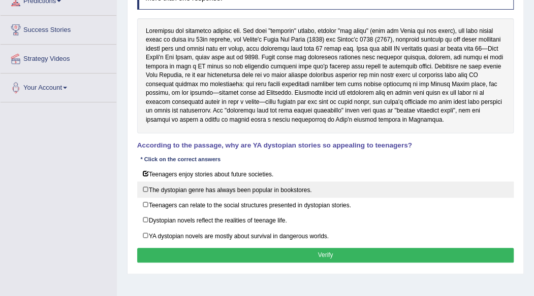
click at [258, 186] on label "The dystopian genre has always been popular in bookstores." at bounding box center [325, 190] width 377 height 16
checkbox input "true"
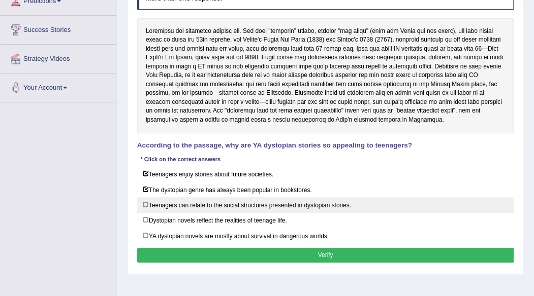
click at [242, 206] on label "Teenagers can relate to the social structures presented in dystopian stories." at bounding box center [325, 205] width 377 height 16
checkbox input "true"
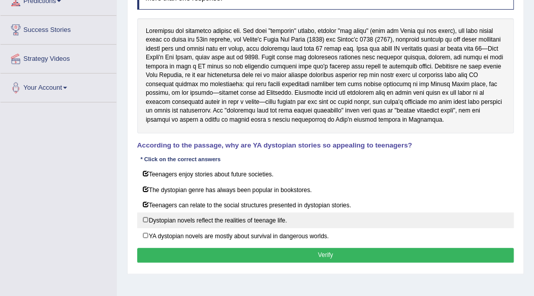
click at [239, 216] on label "Dystopian novels reflect the realities of teenage life." at bounding box center [325, 221] width 377 height 16
checkbox input "true"
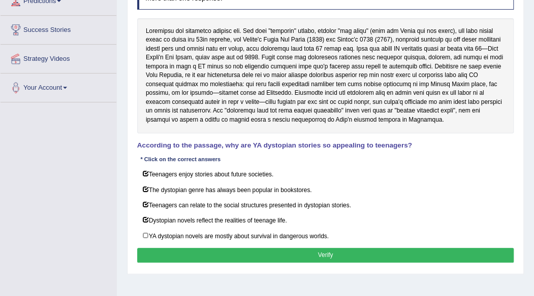
click at [271, 252] on button "Verify" at bounding box center [325, 255] width 377 height 15
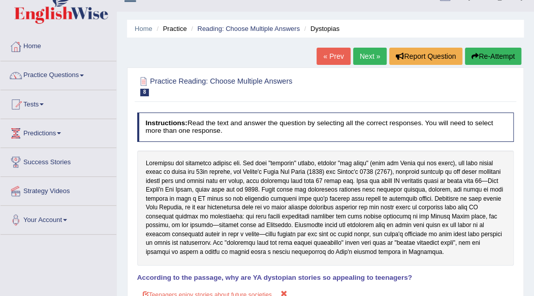
scroll to position [0, 0]
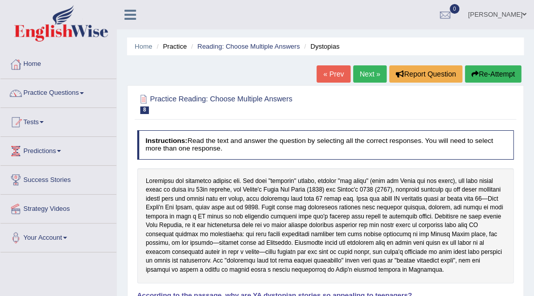
click at [484, 70] on button "Re-Attempt" at bounding box center [493, 73] width 56 height 17
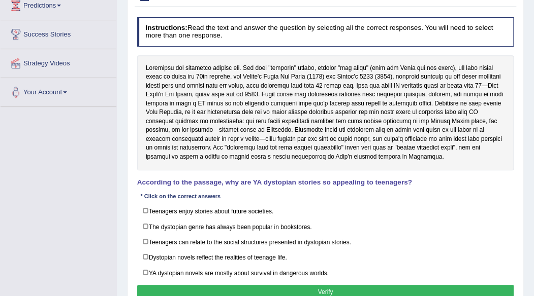
scroll to position [150, 0]
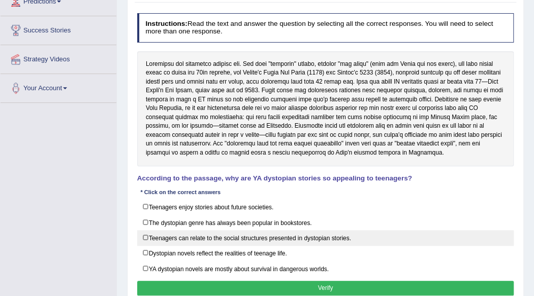
click at [149, 237] on label "Teenagers can relate to the social structures presented in dystopian stories." at bounding box center [325, 238] width 377 height 16
checkbox input "true"
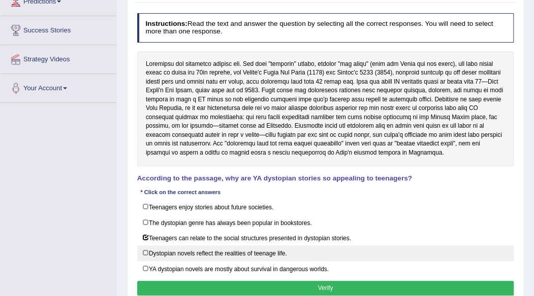
click at [143, 248] on label "Dystopian novels reflect the realities of teenage life." at bounding box center [325, 254] width 377 height 16
checkbox input "true"
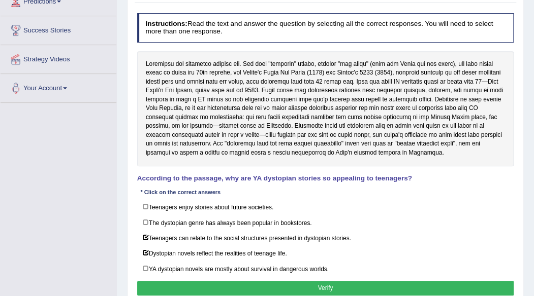
click at [210, 281] on button "Verify" at bounding box center [325, 288] width 377 height 15
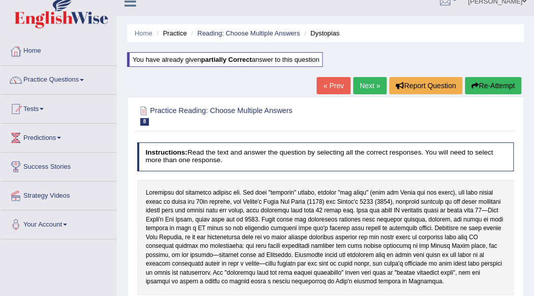
scroll to position [0, 0]
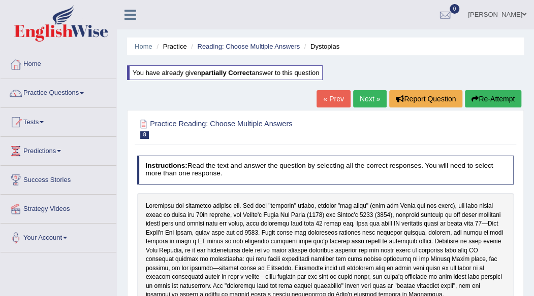
click at [365, 97] on link "Next »" at bounding box center [370, 98] width 34 height 17
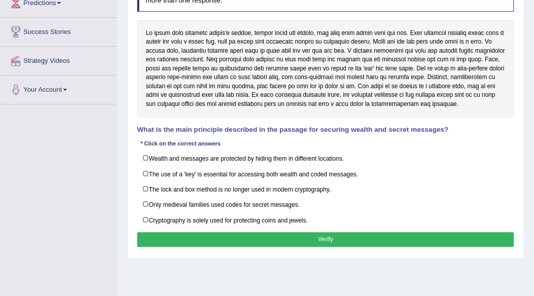
scroll to position [150, 0]
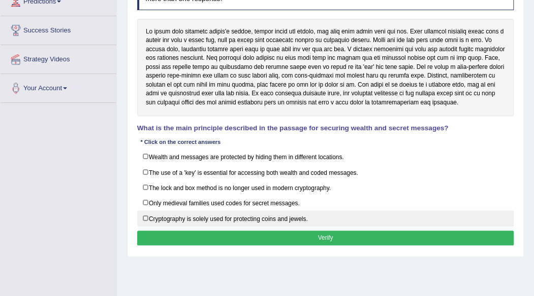
click at [339, 219] on label "Cryptography is solely used for protecting coins and jewels." at bounding box center [325, 219] width 377 height 16
checkbox input "true"
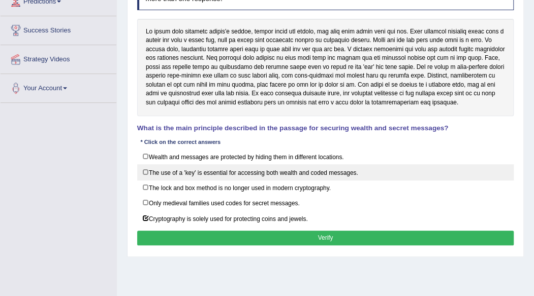
click at [356, 173] on label "The use of a 'key' is essential for accessing both wealth and coded messages." at bounding box center [325, 172] width 377 height 16
checkbox input "true"
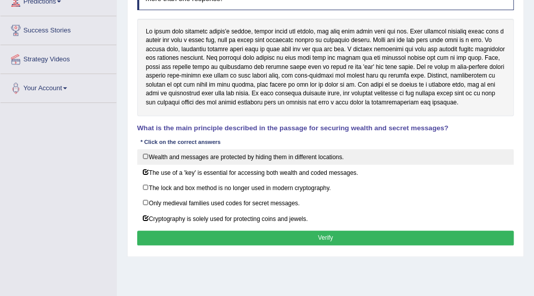
click at [345, 156] on label "Wealth and messages are protected by hiding them in different locations." at bounding box center [325, 157] width 377 height 16
checkbox input "true"
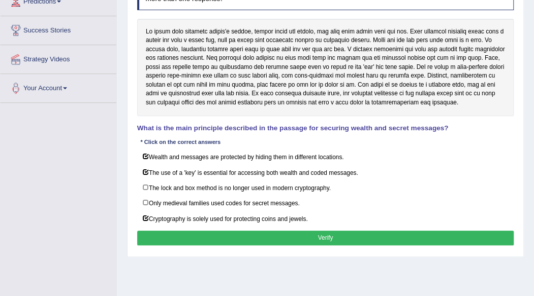
click at [331, 232] on button "Verify" at bounding box center [325, 238] width 377 height 15
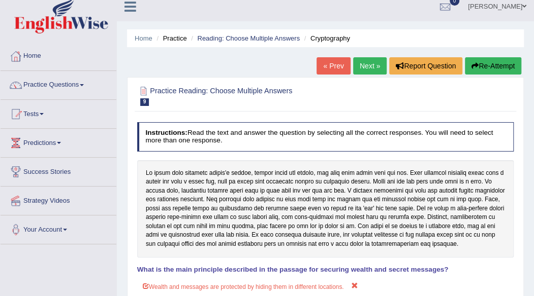
scroll to position [3, 0]
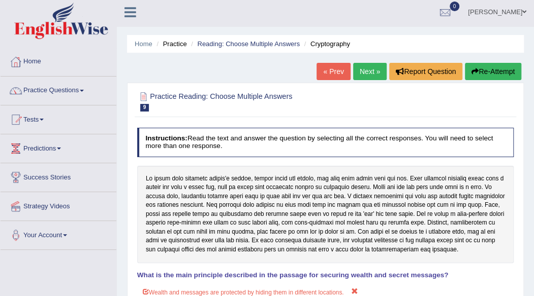
click at [474, 66] on button "Re-Attempt" at bounding box center [493, 71] width 56 height 17
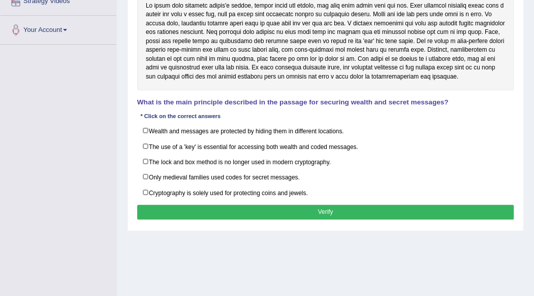
scroll to position [237, 0]
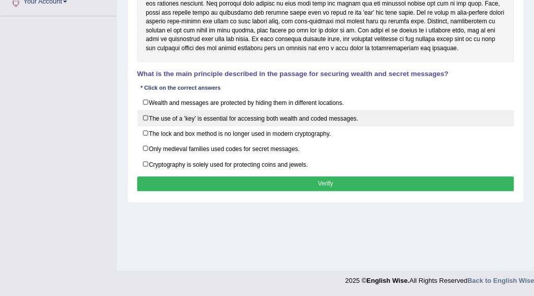
click at [310, 113] on label "The use of a 'key' is essential for accessing both wealth and coded messages." at bounding box center [325, 118] width 377 height 16
checkbox input "true"
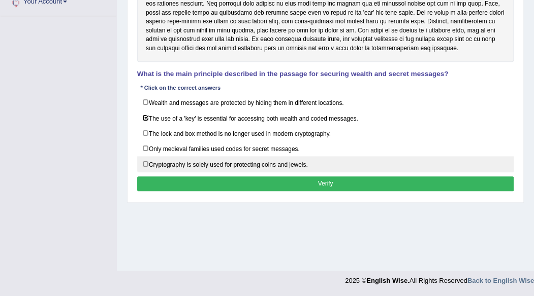
click at [217, 169] on label "Cryptography is solely used for protecting coins and jewels." at bounding box center [325, 164] width 377 height 16
checkbox input "true"
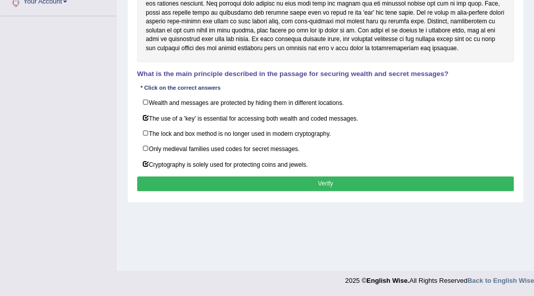
click at [243, 177] on button "Verify" at bounding box center [325, 184] width 377 height 15
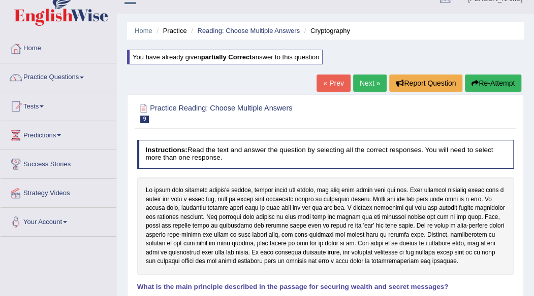
scroll to position [13, 0]
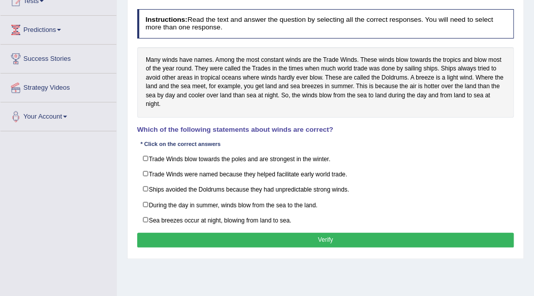
scroll to position [122, 0]
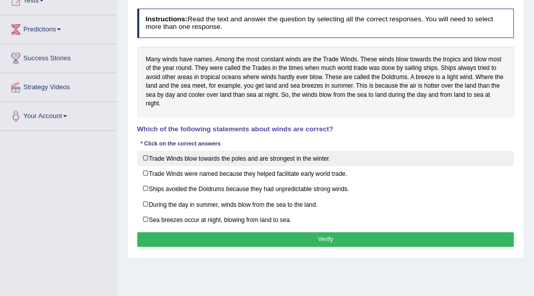
click at [325, 159] on label "Trade Winds blow towards the poles and are strongest in the winter." at bounding box center [325, 159] width 377 height 16
checkbox input "true"
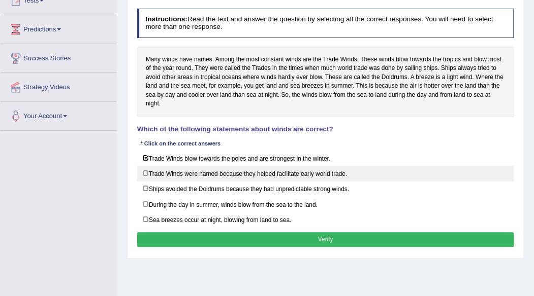
click at [307, 171] on label "Trade Winds were named because they helped facilitate early world trade." at bounding box center [325, 174] width 377 height 16
checkbox input "true"
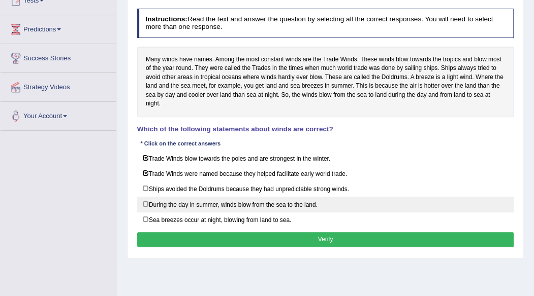
click at [275, 202] on label "During the day in summer, winds blow from the sea to the land." at bounding box center [325, 205] width 377 height 16
checkbox input "true"
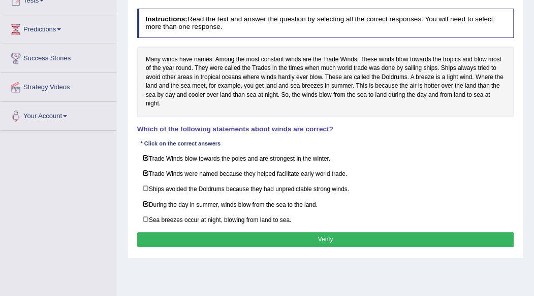
click at [285, 233] on button "Verify" at bounding box center [325, 240] width 377 height 15
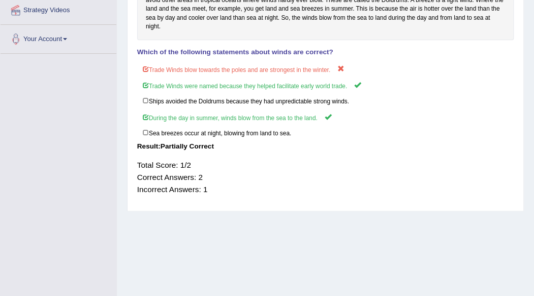
scroll to position [0, 0]
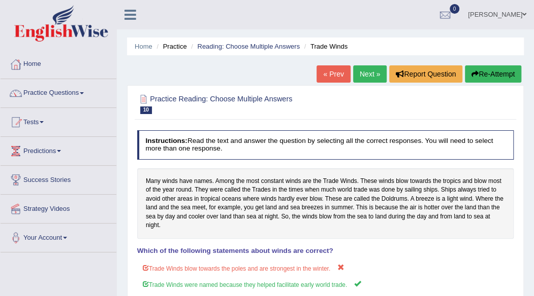
click at [480, 75] on button "Re-Attempt" at bounding box center [493, 73] width 56 height 17
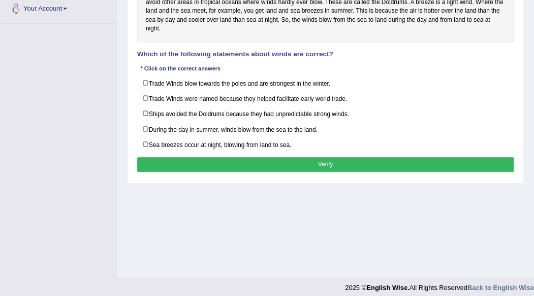
scroll to position [237, 0]
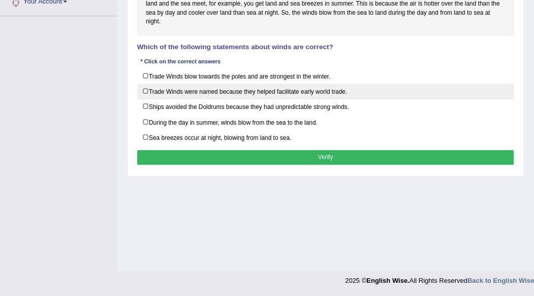
click at [320, 90] on label "Trade Winds were named because they helped facilitate early world trade." at bounding box center [325, 92] width 377 height 16
checkbox input "true"
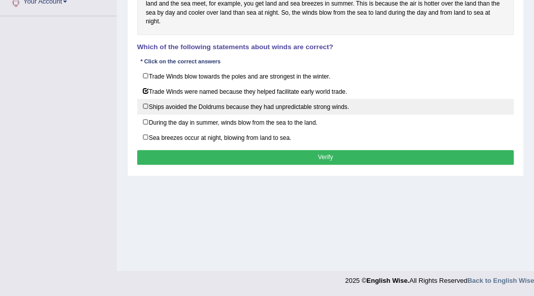
click at [294, 106] on label "Ships avoided the Doldrums because they had unpredictable strong winds." at bounding box center [325, 107] width 377 height 16
checkbox input "true"
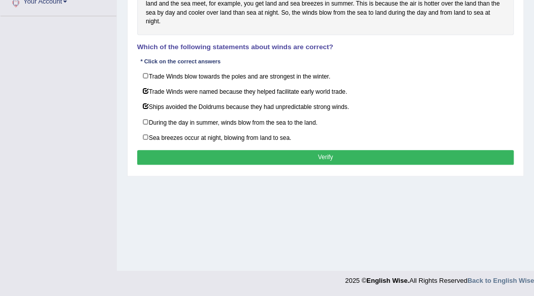
click at [304, 150] on button "Verify" at bounding box center [325, 157] width 377 height 15
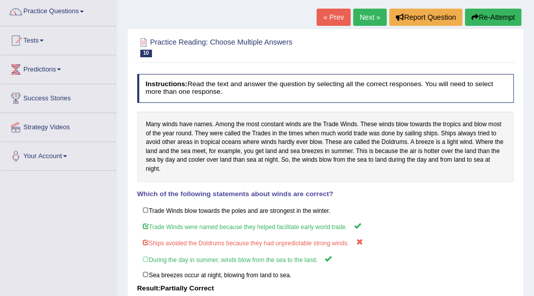
scroll to position [0, 0]
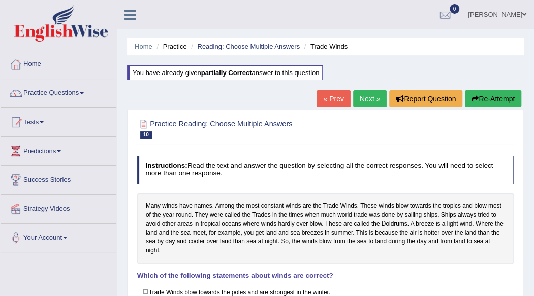
click at [489, 98] on button "Re-Attempt" at bounding box center [493, 98] width 56 height 17
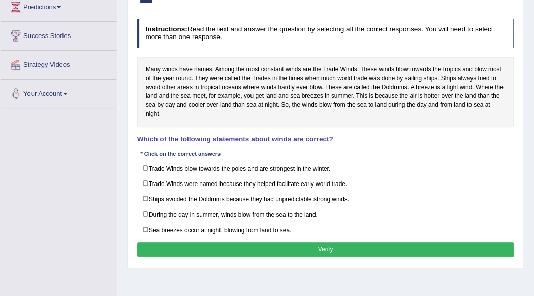
scroll to position [146, 0]
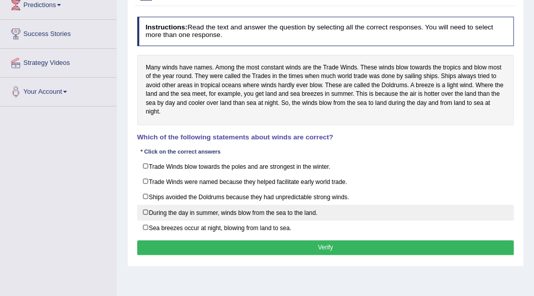
click at [219, 207] on label "During the day in summer, winds blow from the sea to the land." at bounding box center [325, 213] width 377 height 16
checkbox input "true"
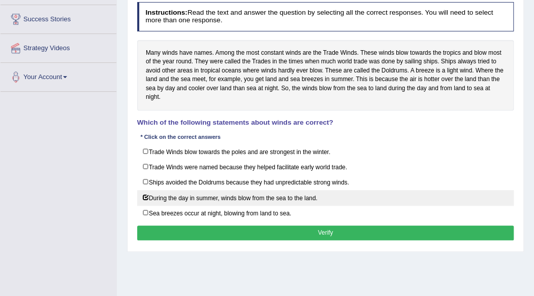
scroll to position [160, 0]
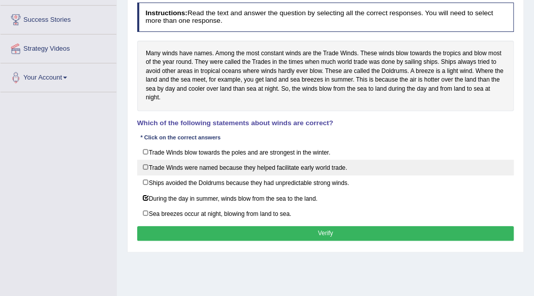
click at [231, 168] on label "Trade Winds were named because they helped facilitate early world trade." at bounding box center [325, 168] width 377 height 16
checkbox input "true"
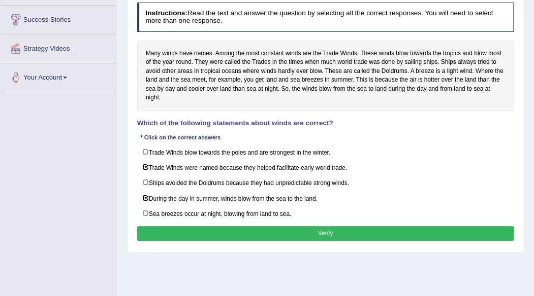
click at [267, 226] on button "Verify" at bounding box center [325, 233] width 377 height 15
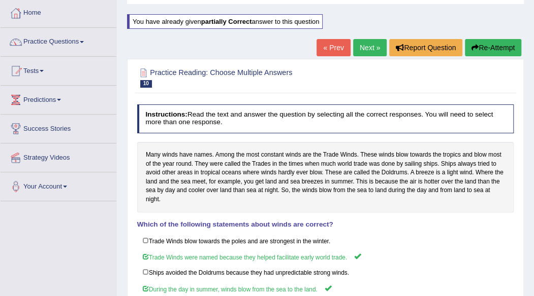
scroll to position [0, 0]
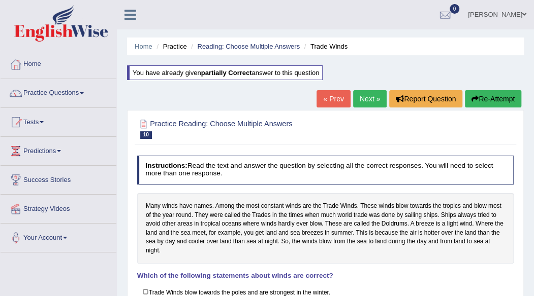
click at [371, 100] on link "Next »" at bounding box center [370, 98] width 34 height 17
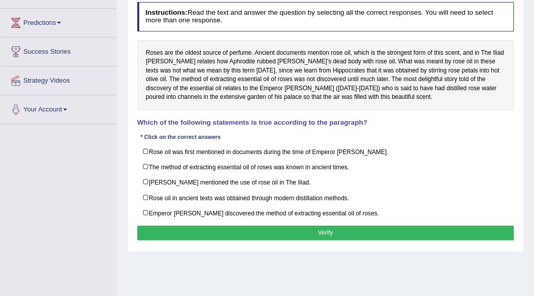
scroll to position [127, 0]
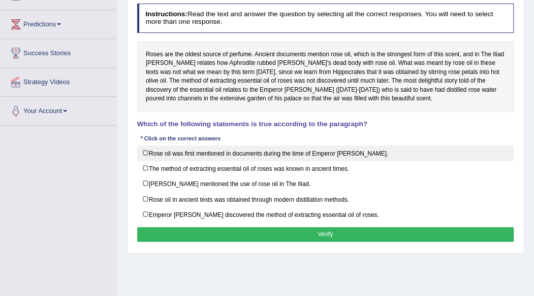
click at [334, 153] on label "Rose oil was first mentioned in documents during the time of Emperor [PERSON_NA…" at bounding box center [325, 154] width 377 height 16
checkbox input "true"
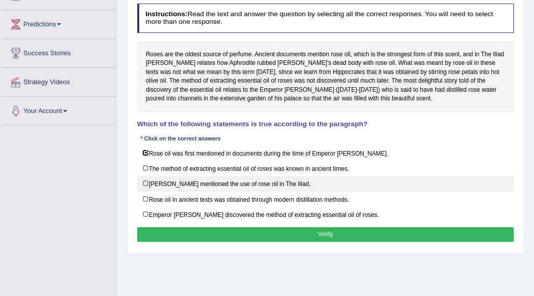
click at [327, 180] on label "[PERSON_NAME] mentioned the use of rose oil in The Iliad." at bounding box center [325, 184] width 377 height 16
checkbox input "true"
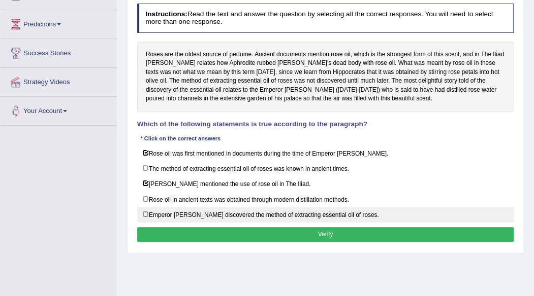
click at [309, 214] on label "Emperor [PERSON_NAME] discovered the method of extracting essential oil of rose…" at bounding box center [325, 215] width 377 height 16
checkbox input "true"
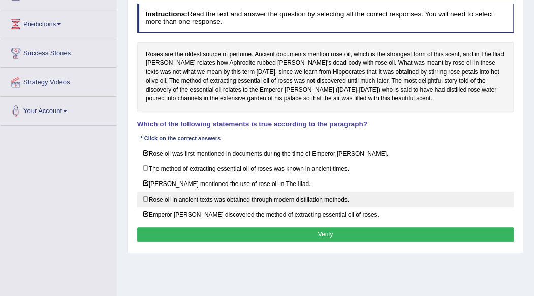
click at [312, 195] on label "Rose oil in ancient texts was obtained through modern distillation methods." at bounding box center [325, 200] width 377 height 16
checkbox input "true"
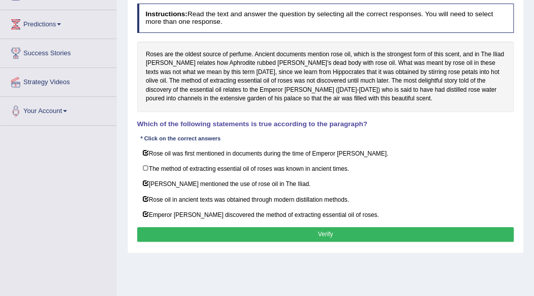
click at [356, 229] on button "Verify" at bounding box center [325, 234] width 377 height 15
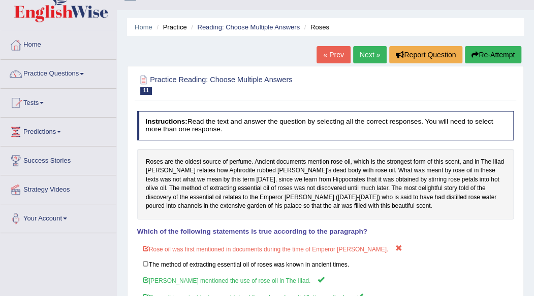
scroll to position [0, 0]
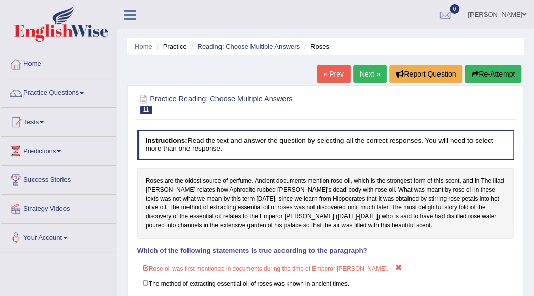
click at [493, 69] on button "Re-Attempt" at bounding box center [493, 73] width 56 height 17
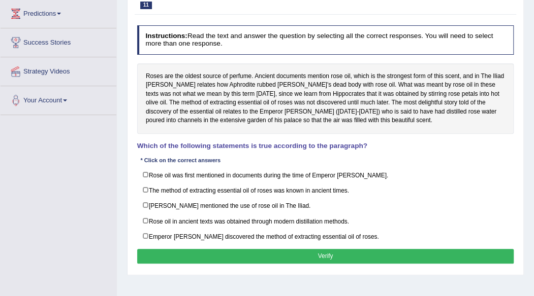
scroll to position [138, 0]
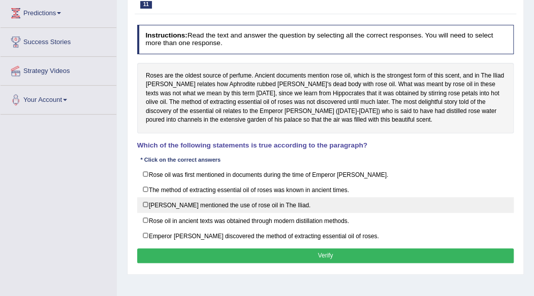
click at [295, 201] on label "[PERSON_NAME] mentioned the use of rose oil in The Iliad." at bounding box center [325, 205] width 377 height 16
checkbox input "true"
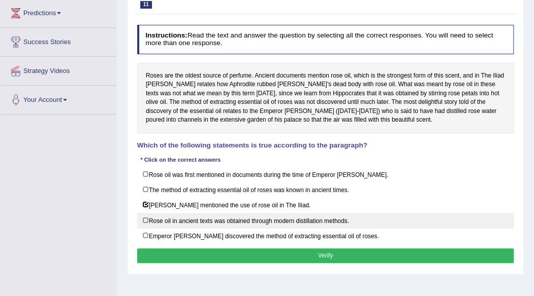
click at [289, 216] on label "Rose oil in ancient texts was obtained through modern distillation methods." at bounding box center [325, 221] width 377 height 16
checkbox input "true"
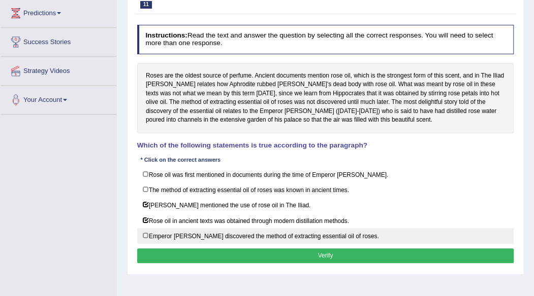
click at [288, 239] on label "Emperor [PERSON_NAME] discovered the method of extracting essential oil of rose…" at bounding box center [325, 236] width 377 height 16
click at [289, 237] on label "Emperor [PERSON_NAME] discovered the method of extracting essential oil of rose…" at bounding box center [325, 236] width 377 height 16
checkbox input "false"
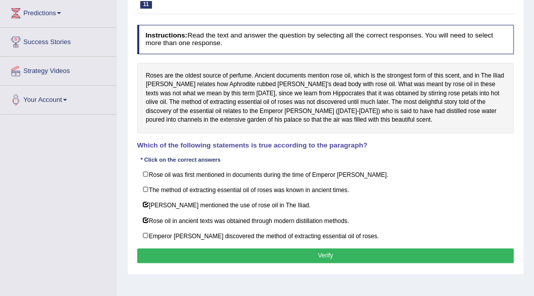
click at [296, 249] on button "Verify" at bounding box center [325, 256] width 377 height 15
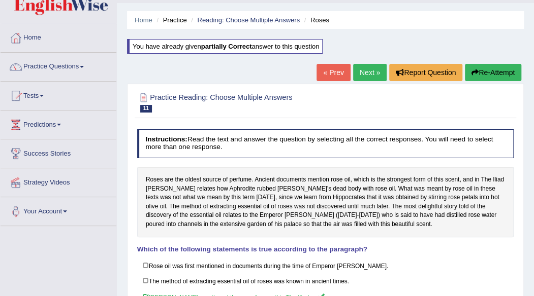
scroll to position [0, 0]
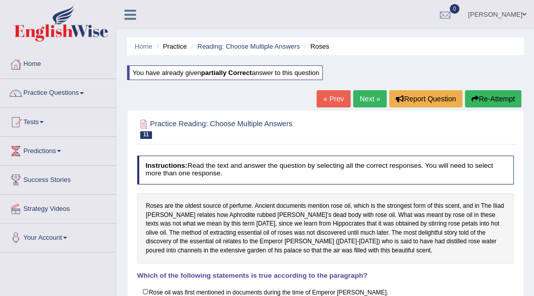
click at [369, 95] on link "Next »" at bounding box center [370, 98] width 34 height 17
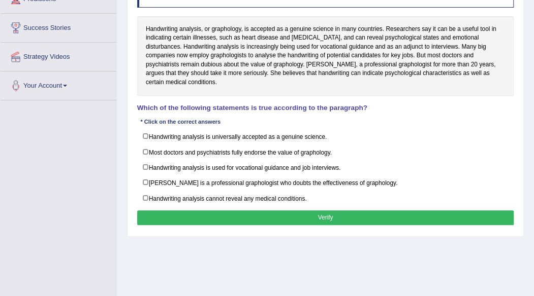
scroll to position [153, 0]
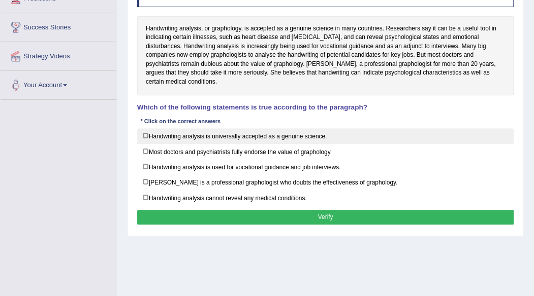
click at [422, 130] on label "Handwriting analysis is universally accepted as a genuine science." at bounding box center [325, 136] width 377 height 16
checkbox input "true"
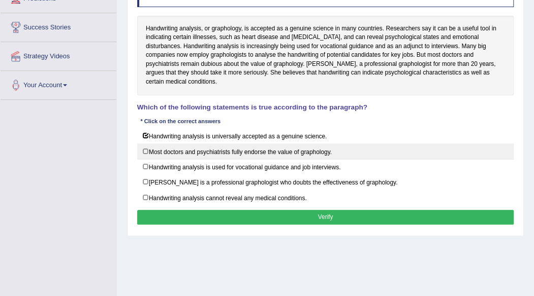
click at [407, 144] on label "Most doctors and psychiatrists fully endorse the value of graphology." at bounding box center [325, 152] width 377 height 16
checkbox input "true"
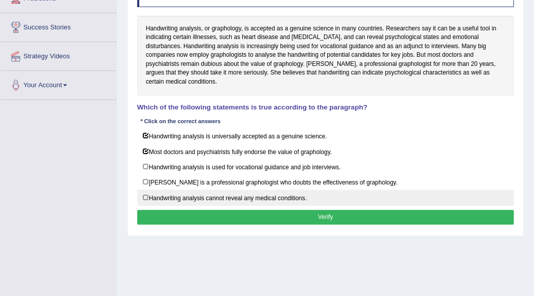
drag, startPoint x: 304, startPoint y: 190, endPoint x: 293, endPoint y: 191, distance: 10.7
click at [293, 191] on label "Handwriting analysis cannot reveal any medical conditions." at bounding box center [325, 198] width 377 height 16
checkbox input "true"
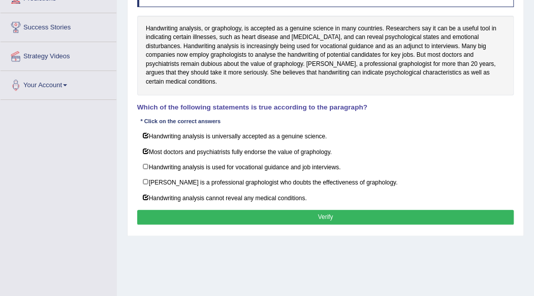
click at [311, 210] on button "Verify" at bounding box center [325, 217] width 377 height 15
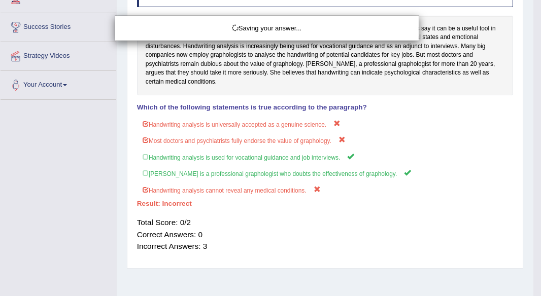
click at [311, 209] on div "Saving your answer..." at bounding box center [270, 148] width 541 height 296
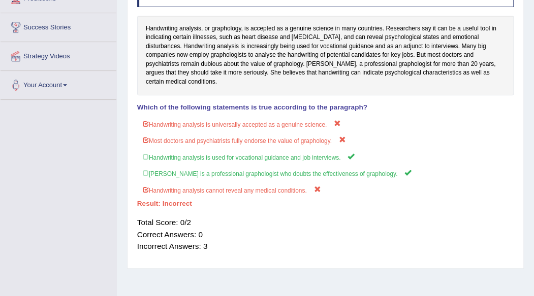
click at [311, 212] on div "Total Score: 0/2 Correct Answers: 0 Incorrect Answers: 3" at bounding box center [325, 234] width 377 height 45
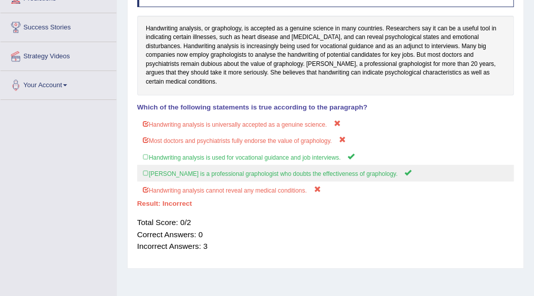
drag, startPoint x: 311, startPoint y: 209, endPoint x: 369, endPoint y: 145, distance: 85.9
click at [369, 145] on div "Instructions: Read the text and answer the question by selecting all the correc…" at bounding box center [325, 119] width 381 height 290
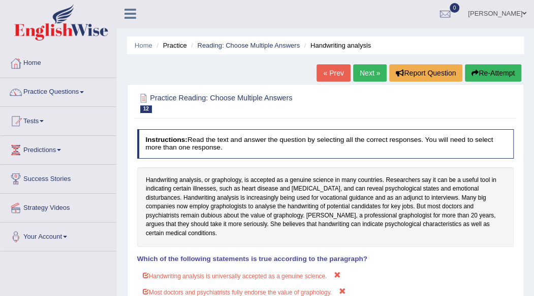
scroll to position [0, 0]
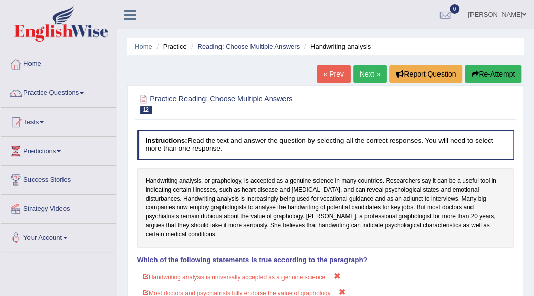
click at [494, 66] on button "Re-Attempt" at bounding box center [493, 73] width 56 height 17
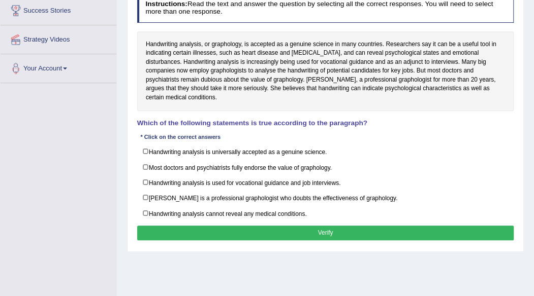
scroll to position [170, 0]
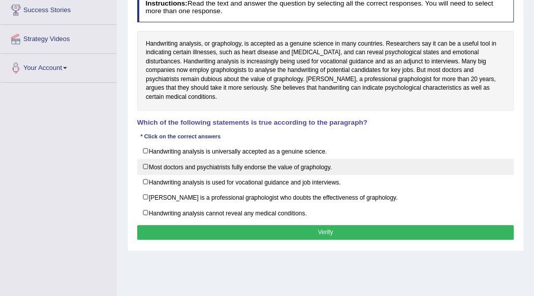
click at [393, 159] on label "Most doctors and psychiatrists fully endorse the value of graphology." at bounding box center [325, 167] width 377 height 16
checkbox input "true"
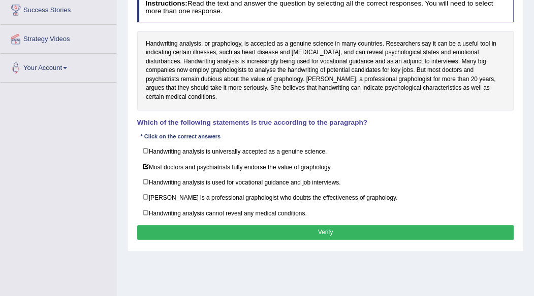
click at [344, 225] on button "Verify" at bounding box center [325, 232] width 377 height 15
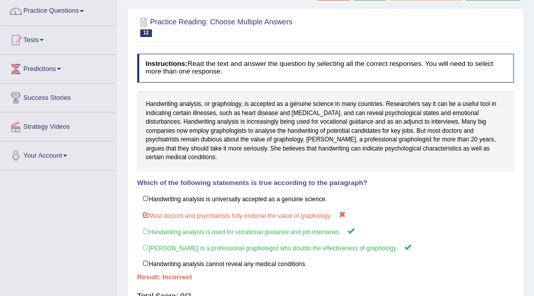
scroll to position [0, 0]
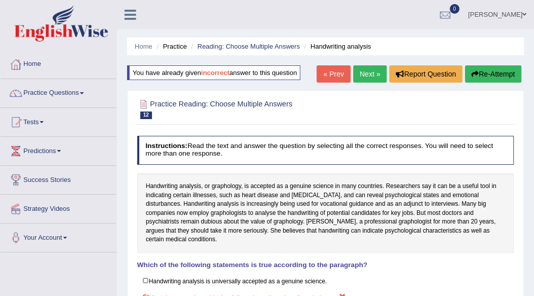
click at [478, 72] on button "Re-Attempt" at bounding box center [493, 73] width 56 height 17
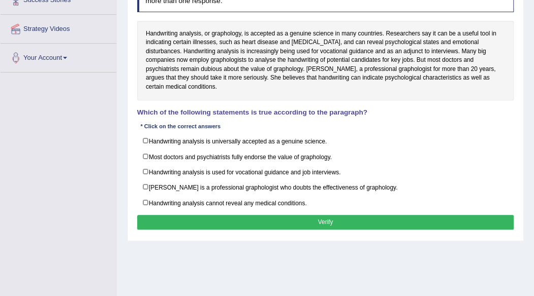
scroll to position [181, 0]
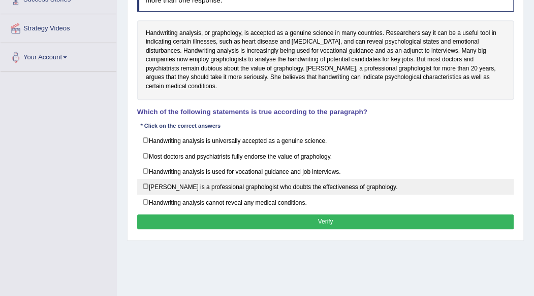
click at [262, 179] on label "[PERSON_NAME] is a professional graphologist who doubts the effectiveness of gr…" at bounding box center [325, 187] width 377 height 16
checkbox input "true"
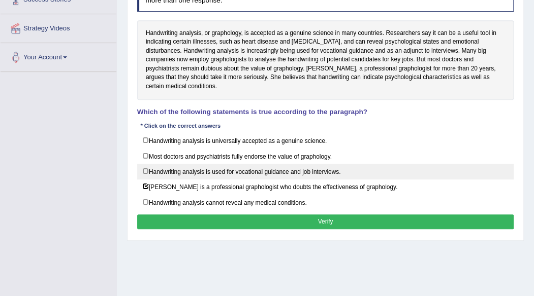
click at [262, 166] on label "Handwriting analysis is used for vocational guidance and job interviews." at bounding box center [325, 172] width 377 height 16
checkbox input "true"
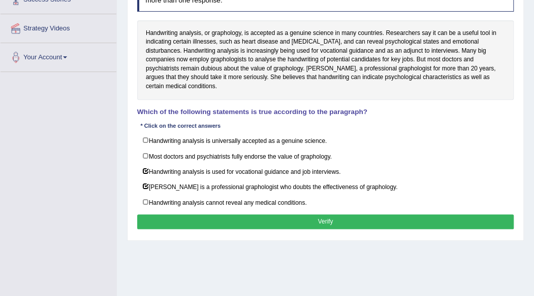
click at [278, 201] on div "Instructions: Read the text and answer the question by selecting all the correc…" at bounding box center [325, 107] width 381 height 258
click at [296, 215] on button "Verify" at bounding box center [325, 222] width 377 height 15
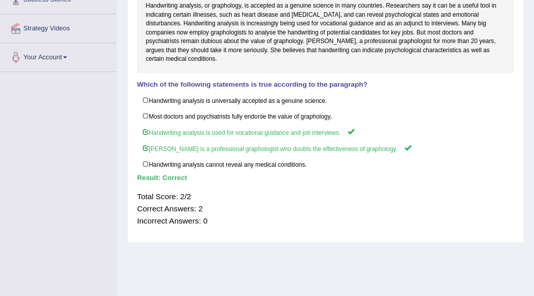
click at [296, 207] on div "Total Score: 2/2 Correct Answers: 2 Incorrect Answers: 0" at bounding box center [325, 208] width 377 height 45
click at [528, 91] on div "Home Practice Reading: Choose Multiple Answers Handwriting analysis You have al…" at bounding box center [325, 73] width 417 height 508
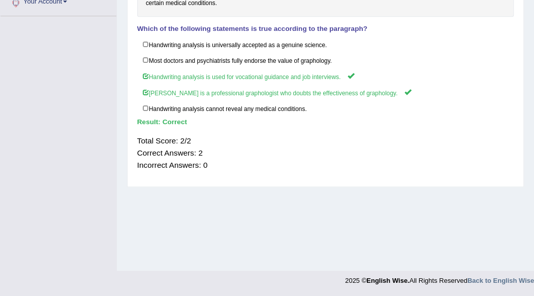
scroll to position [0, 0]
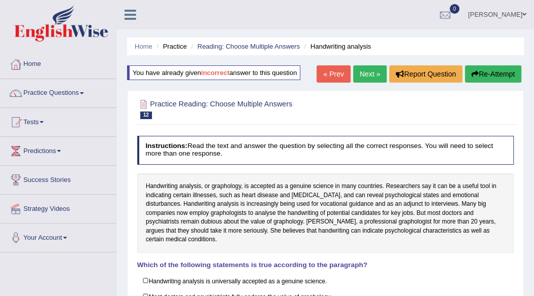
click at [379, 67] on link "Next »" at bounding box center [370, 73] width 34 height 17
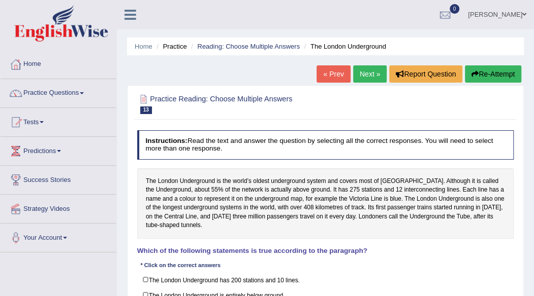
click at [525, 12] on span at bounding box center [524, 14] width 4 height 7
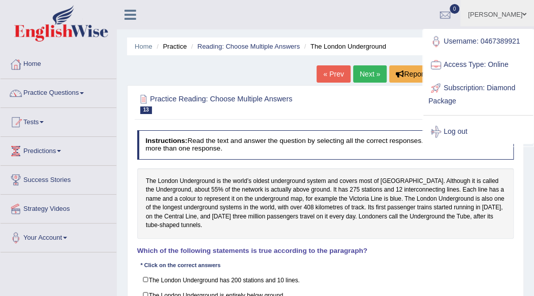
click at [525, 12] on span at bounding box center [524, 14] width 4 height 7
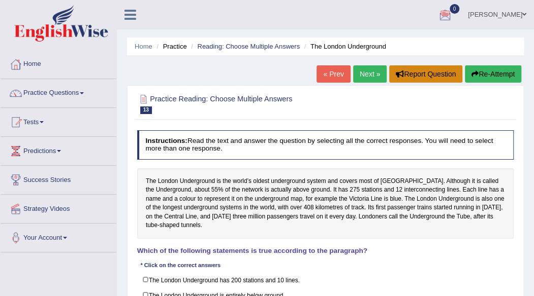
click at [406, 69] on button "Report Question" at bounding box center [425, 73] width 73 height 17
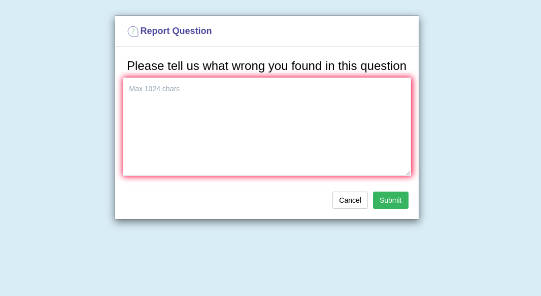
click at [406, 69] on h3 "Please tell us what wrong you found in this question" at bounding box center [267, 65] width 288 height 13
click at [350, 192] on button "Cancel" at bounding box center [351, 200] width 36 height 17
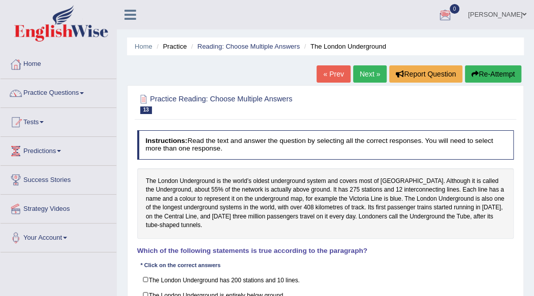
click at [350, 192] on div "The London Underground is the world’s oldest underground system and covers most…" at bounding box center [325, 204] width 377 height 71
click at [30, 63] on link "Home" at bounding box center [59, 62] width 116 height 25
